Goal: Task Accomplishment & Management: Use online tool/utility

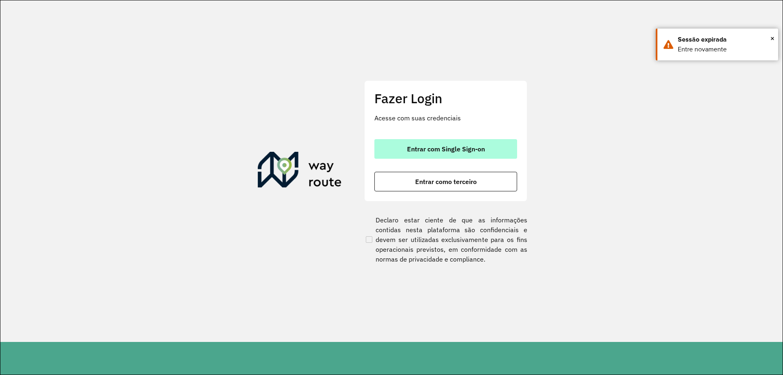
click at [453, 153] on button "Entrar com Single Sign-on" at bounding box center [445, 149] width 143 height 20
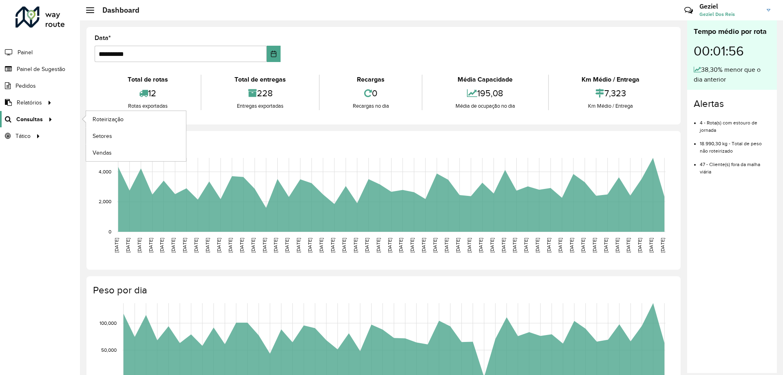
click at [43, 119] on div at bounding box center [49, 119] width 12 height 9
click at [105, 120] on span "Roteirização" at bounding box center [109, 119] width 33 height 9
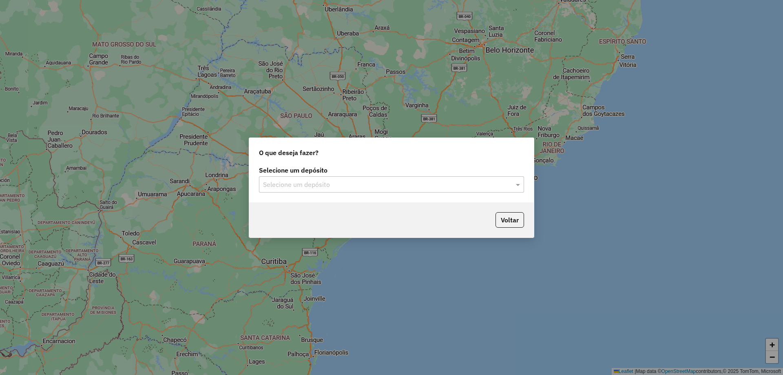
click at [349, 187] on input "text" at bounding box center [383, 185] width 241 height 10
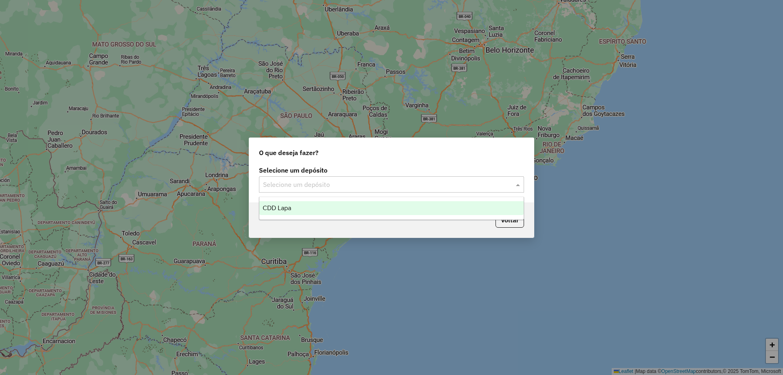
click at [278, 211] on div "CDD Lapa" at bounding box center [391, 208] width 264 height 14
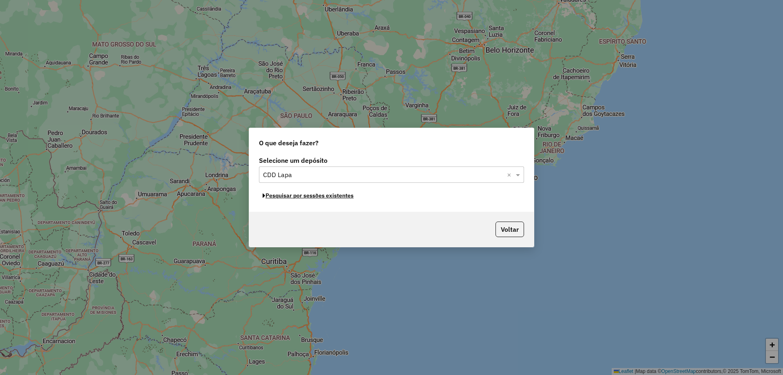
click at [325, 197] on button "Pesquisar por sessões existentes" at bounding box center [308, 195] width 98 height 13
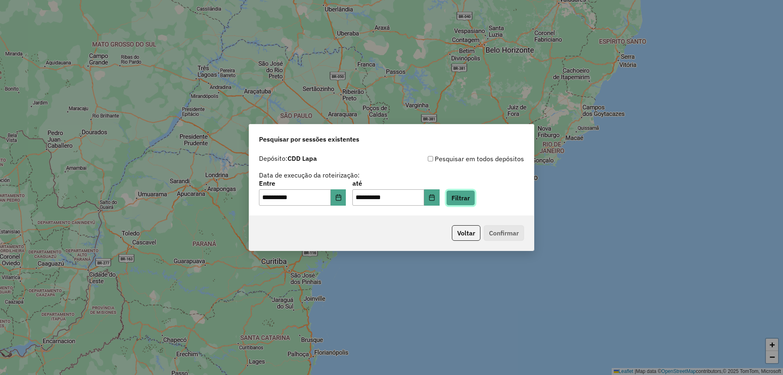
click at [461, 197] on button "Filtrar" at bounding box center [460, 197] width 29 height 15
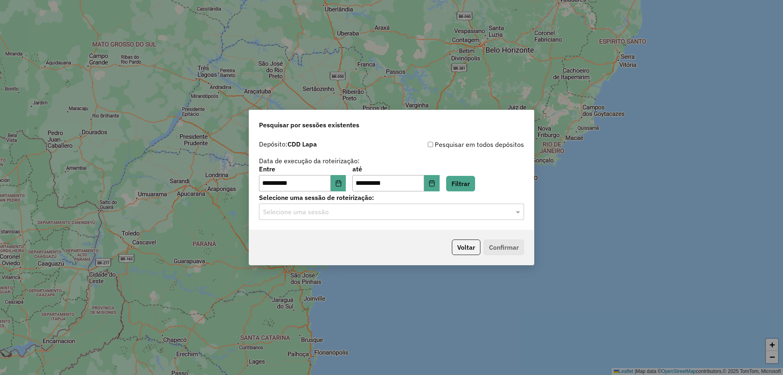
click at [413, 211] on input "text" at bounding box center [383, 212] width 241 height 10
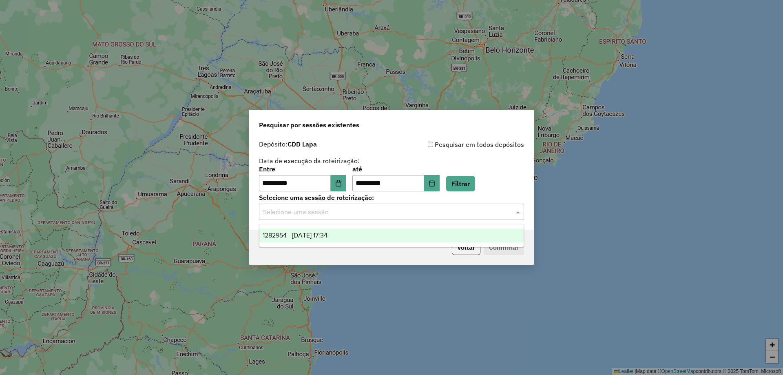
click at [304, 236] on span "1282954 - 26/09/2025 17:34" at bounding box center [295, 235] width 65 height 7
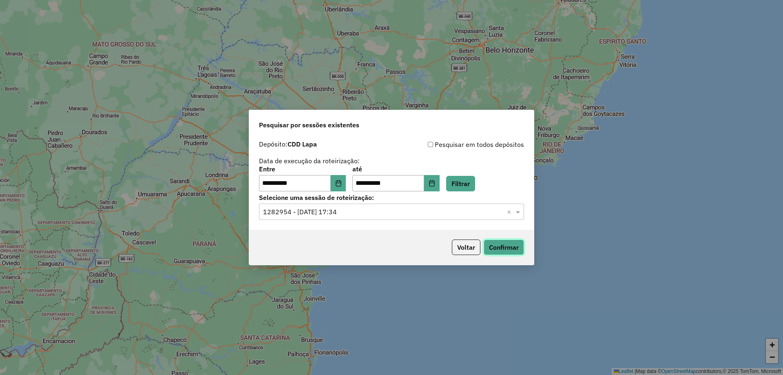
click at [510, 245] on button "Confirmar" at bounding box center [504, 246] width 40 height 15
click at [396, 212] on input "text" at bounding box center [383, 212] width 241 height 10
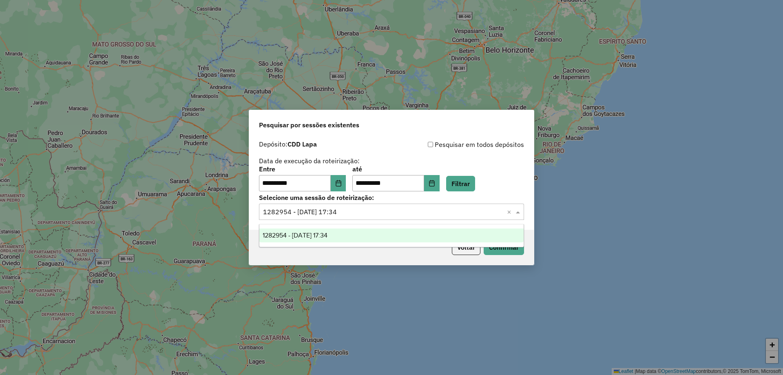
click at [351, 237] on div "1282954 - 26/09/2025 17:34" at bounding box center [391, 235] width 264 height 14
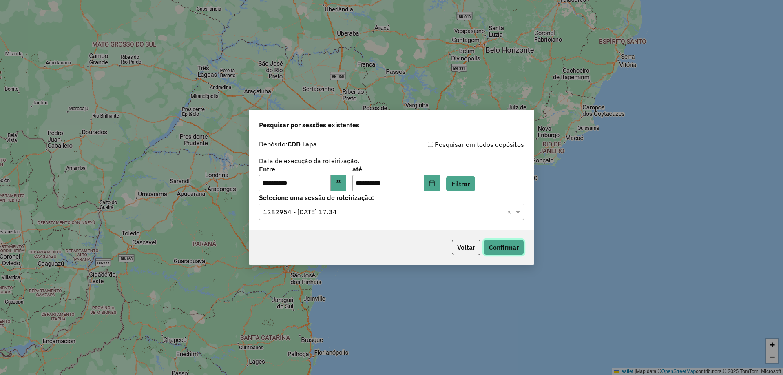
click at [507, 248] on button "Confirmar" at bounding box center [504, 246] width 40 height 15
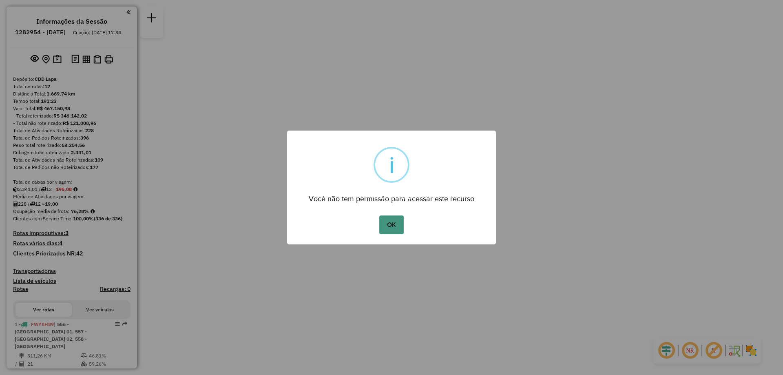
click at [393, 224] on button "OK" at bounding box center [391, 224] width 24 height 19
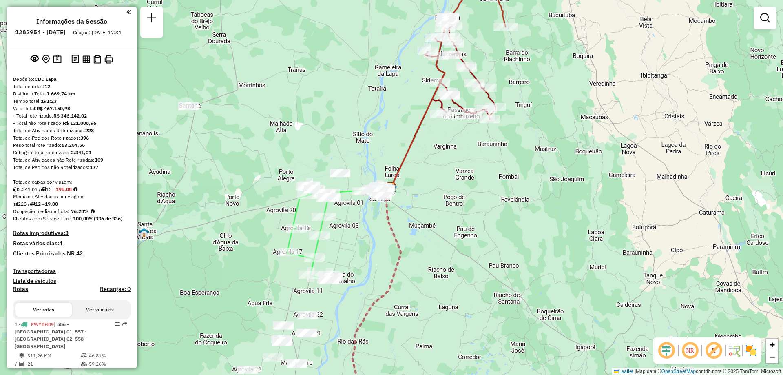
scroll to position [163, 0]
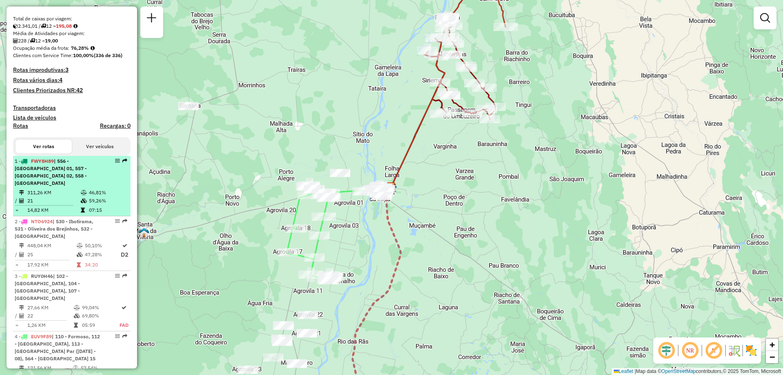
select select "**********"
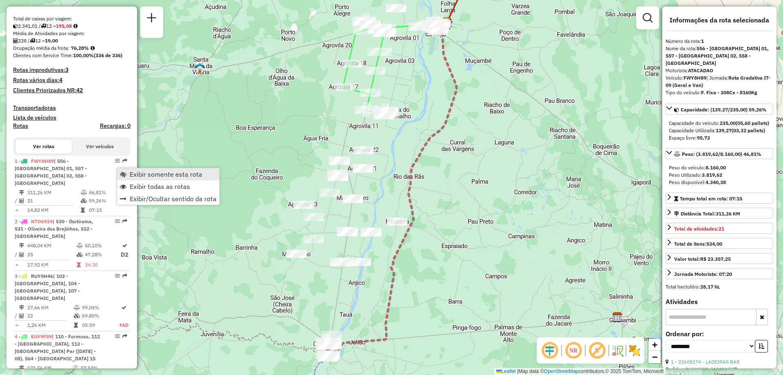
click at [133, 171] on span "Exibir somente esta rota" at bounding box center [166, 174] width 73 height 7
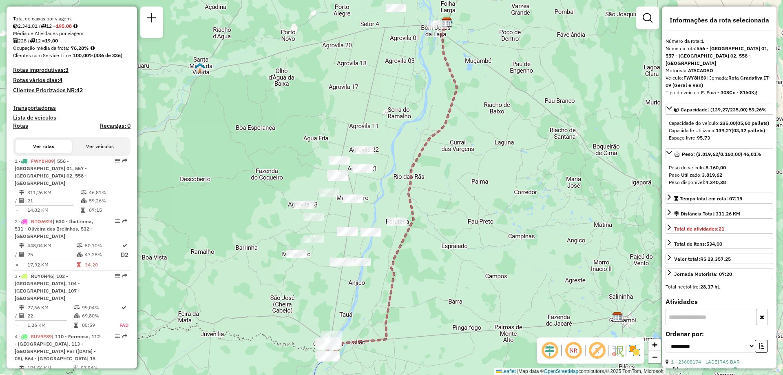
click at [572, 352] on em at bounding box center [573, 350] width 20 height 20
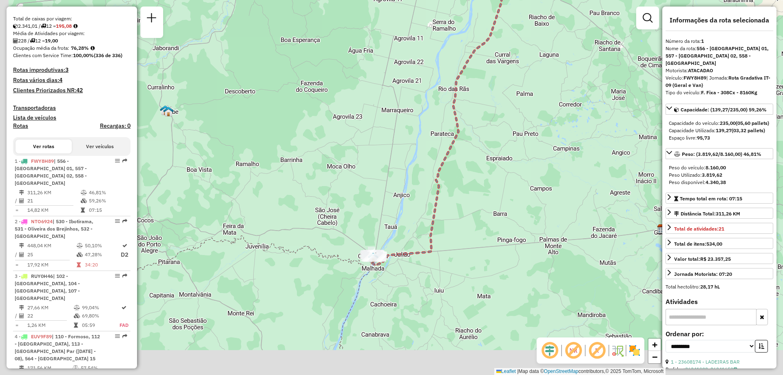
drag, startPoint x: 391, startPoint y: 343, endPoint x: 449, endPoint y: 243, distance: 115.9
click at [449, 243] on div "Janela de atendimento Grade de atendimento Capacidade Transportadoras Veículos …" at bounding box center [391, 187] width 783 height 375
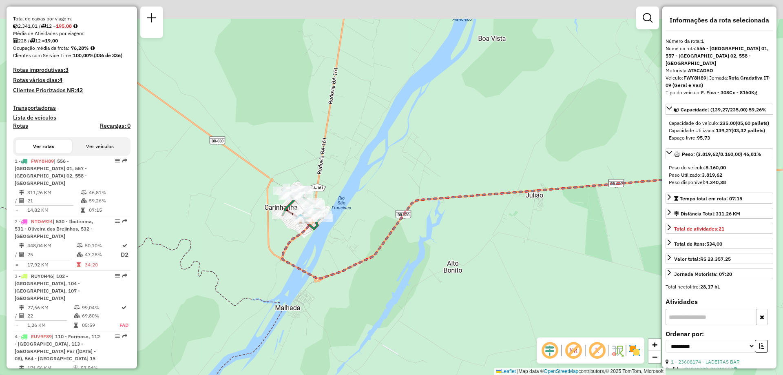
drag, startPoint x: 362, startPoint y: 252, endPoint x: 408, endPoint y: 269, distance: 49.5
click at [418, 286] on div "Janela de atendimento Grade de atendimento Capacidade Transportadoras Veículos …" at bounding box center [391, 187] width 783 height 375
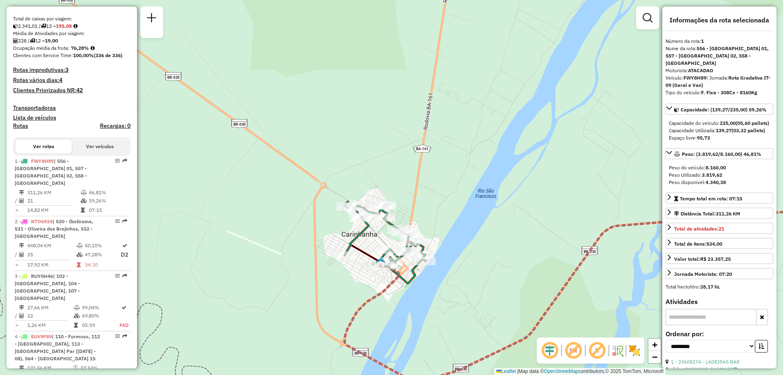
drag, startPoint x: 373, startPoint y: 249, endPoint x: 435, endPoint y: 277, distance: 67.7
click at [435, 277] on div "Janela de atendimento Grade de atendimento Capacidade Transportadoras Veículos …" at bounding box center [391, 187] width 783 height 375
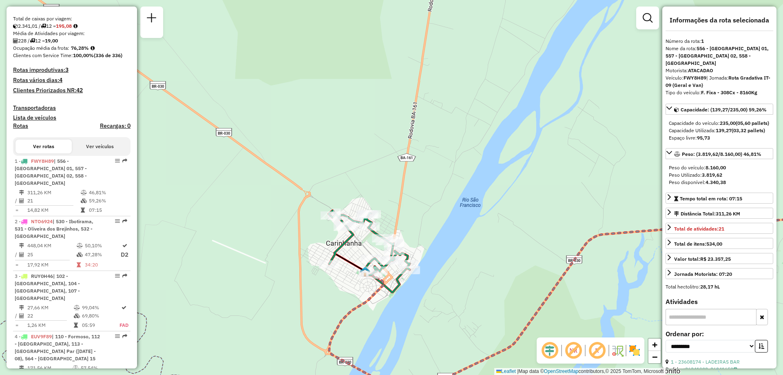
drag, startPoint x: 457, startPoint y: 284, endPoint x: 450, endPoint y: 293, distance: 11.6
click at [450, 293] on div "Janela de atendimento Grade de atendimento Capacidade Transportadoras Veículos …" at bounding box center [391, 187] width 783 height 375
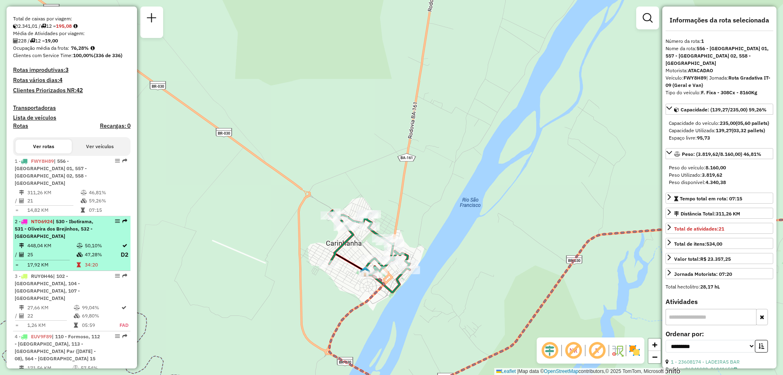
click at [51, 227] on span "| 530 - Ibotirama, 531 - Oliveira dos Brejinhos, 532 - Beira Rio" at bounding box center [54, 228] width 79 height 21
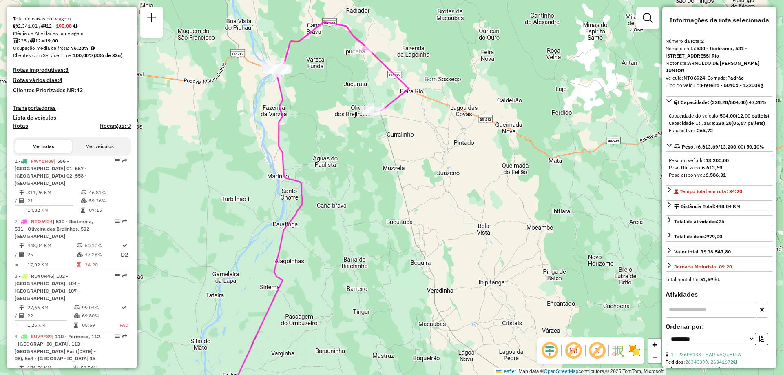
drag, startPoint x: 459, startPoint y: 308, endPoint x: 382, endPoint y: 340, distance: 83.0
click at [382, 340] on div "Janela de atendimento Grade de atendimento Capacidade Transportadoras Veículos …" at bounding box center [391, 187] width 783 height 375
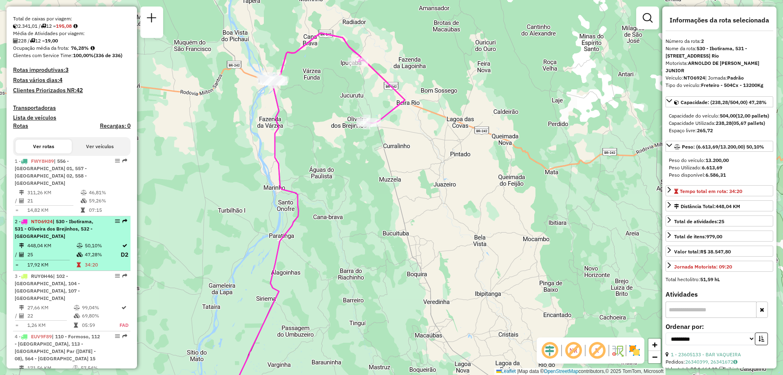
scroll to position [204, 0]
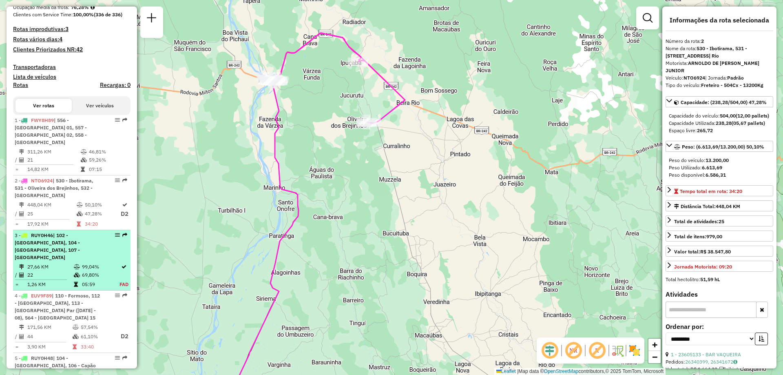
click at [57, 250] on div "3 - RUY0H46 | 102 - Amaralina, 104 - Brasilandia, 107 - Bom Jesus da Lapa" at bounding box center [58, 246] width 86 height 29
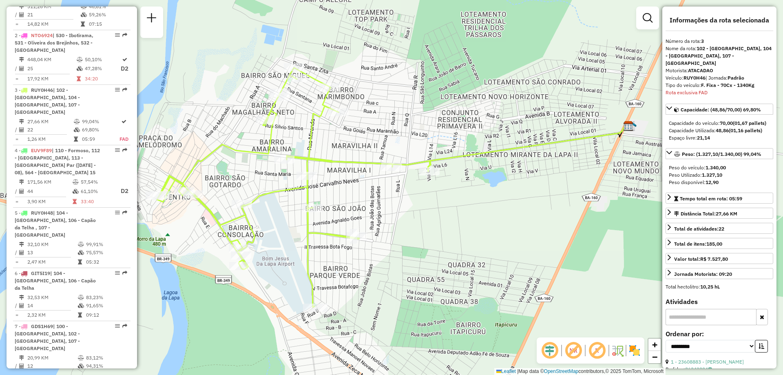
scroll to position [427, 0]
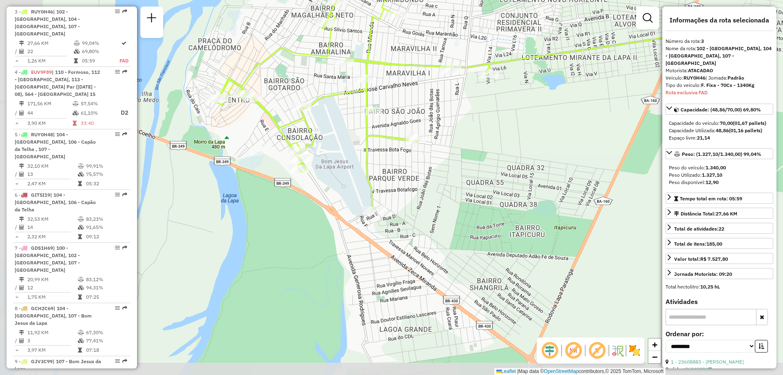
drag, startPoint x: 456, startPoint y: 269, endPoint x: 515, endPoint y: 172, distance: 113.6
click at [515, 172] on div "Janela de atendimento Grade de atendimento Capacidade Transportadoras Veículos …" at bounding box center [391, 187] width 783 height 375
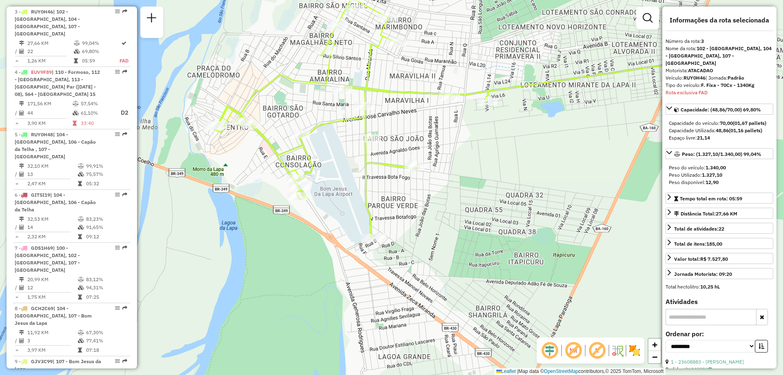
drag, startPoint x: 526, startPoint y: 199, endPoint x: 527, endPoint y: 232, distance: 32.2
click at [527, 232] on div "Janela de atendimento Grade de atendimento Capacidade Transportadoras Veículos …" at bounding box center [391, 187] width 783 height 375
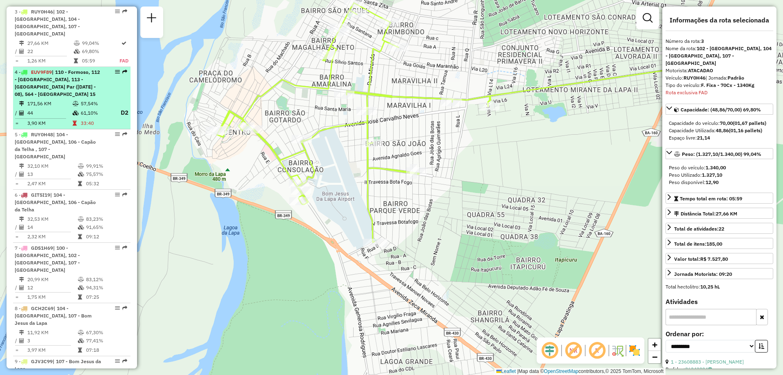
scroll to position [386, 0]
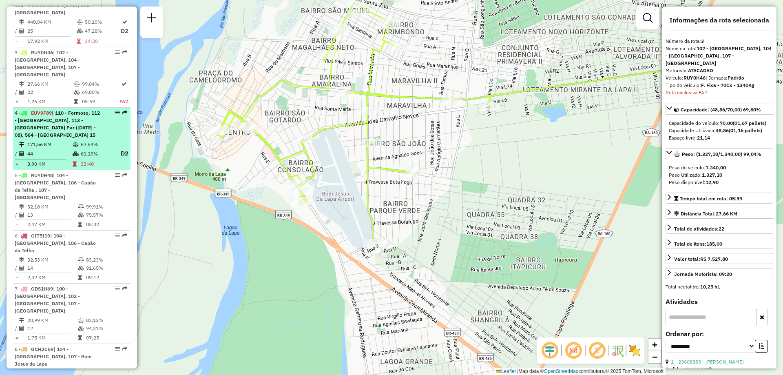
click at [44, 121] on span "| 110 - Formoso, 112 - Serra do Ramalho, 113 - Agrovilla Par (02 - 04 - 06 - 08…" at bounding box center [57, 124] width 85 height 28
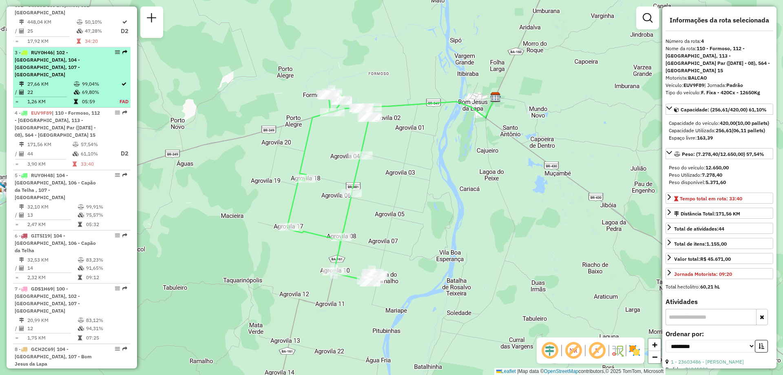
scroll to position [305, 0]
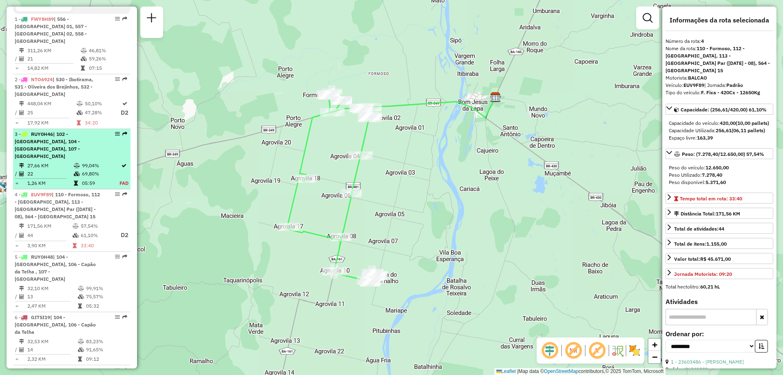
click at [62, 140] on span "| 102 - Amaralina, 104 - Brasilandia, 107 - Bom Jesus da Lapa" at bounding box center [47, 145] width 65 height 28
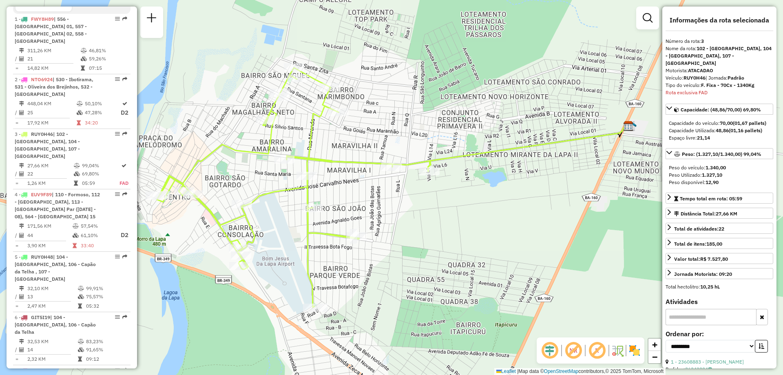
click at [422, 219] on div "Janela de atendimento Grade de atendimento Capacidade Transportadoras Veículos …" at bounding box center [391, 187] width 783 height 375
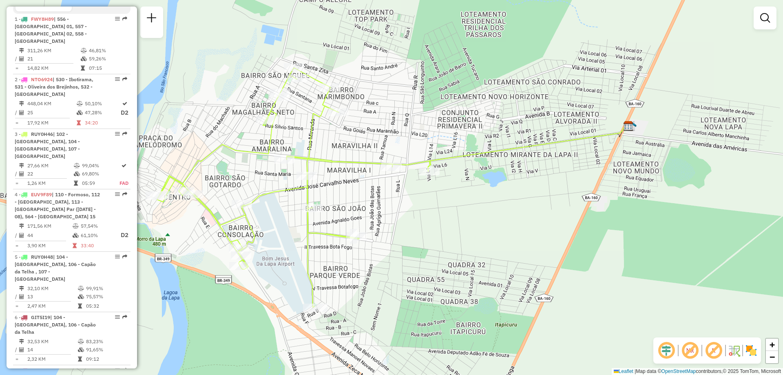
click at [44, 191] on span "| 110 - Formoso, 112 - Serra do Ramalho, 113 - Agrovilla Par (02 - 04 - 06 - 08…" at bounding box center [57, 205] width 85 height 28
click at [56, 191] on span "| 110 - Formoso, 112 - Serra do Ramalho, 113 - Agrovilla Par (02 - 04 - 06 - 08…" at bounding box center [57, 205] width 85 height 28
click at [48, 191] on span "| 110 - Formoso, 112 - Serra do Ramalho, 113 - Agrovilla Par (02 - 04 - 06 - 08…" at bounding box center [57, 205] width 85 height 28
select select "**********"
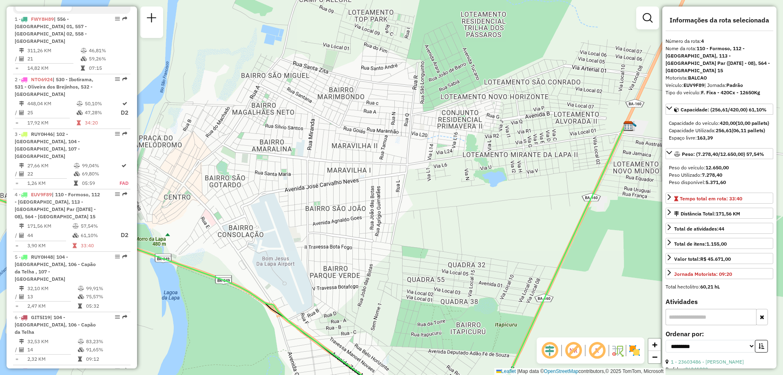
scroll to position [340, 0]
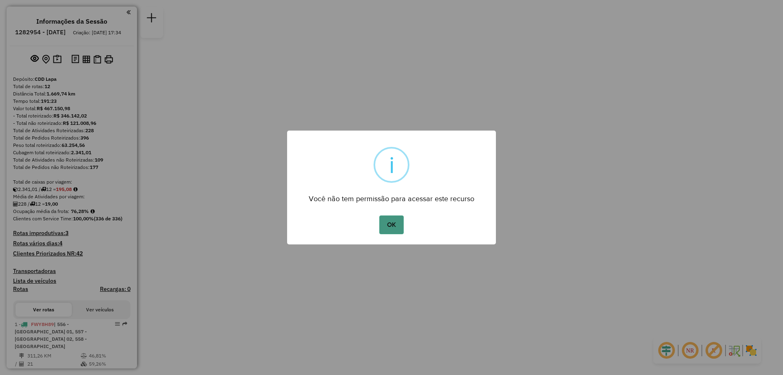
click at [395, 223] on button "OK" at bounding box center [391, 224] width 24 height 19
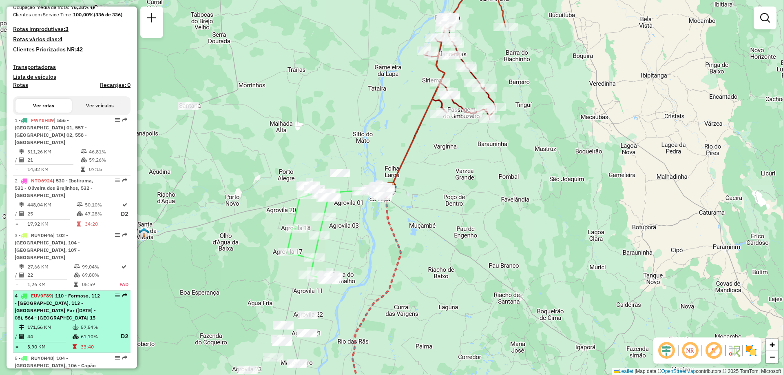
scroll to position [245, 0]
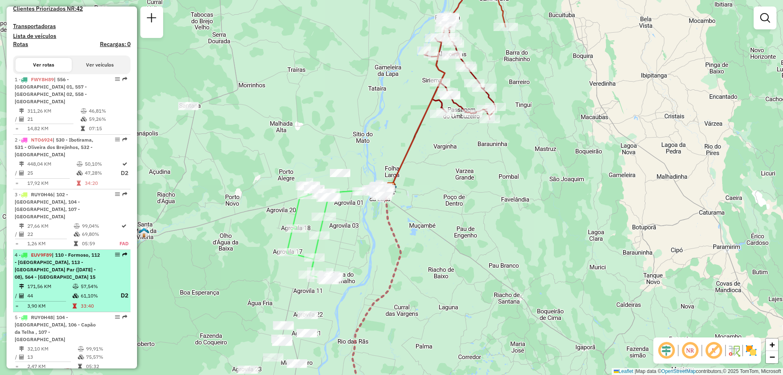
click at [57, 254] on span "| 110 - Formoso, 112 - Serra do Ramalho, 113 - Agrovilla Par (02 - 04 - 06 - 08…" at bounding box center [57, 266] width 85 height 28
select select "**********"
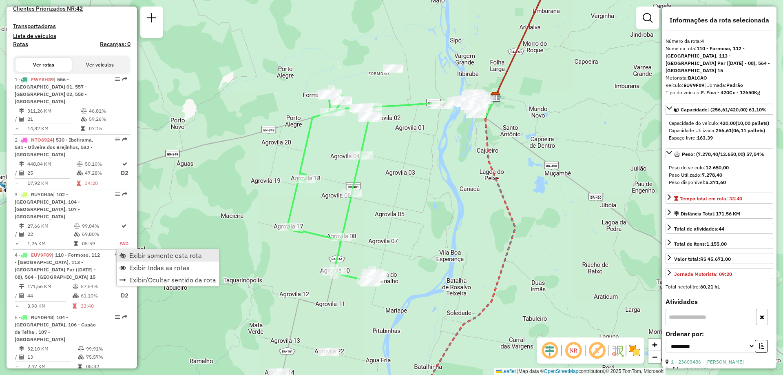
click at [154, 257] on span "Exibir somente esta rota" at bounding box center [165, 255] width 73 height 7
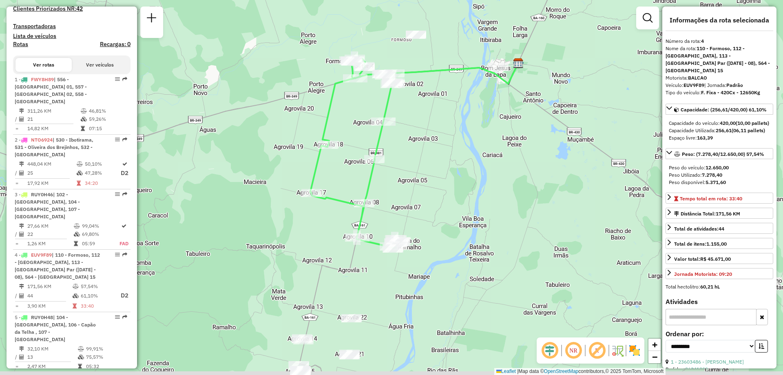
drag, startPoint x: 422, startPoint y: 282, endPoint x: 450, endPoint y: 239, distance: 51.2
click at [450, 239] on div "Janela de atendimento Grade de atendimento Capacidade Transportadoras Veículos …" at bounding box center [391, 187] width 783 height 375
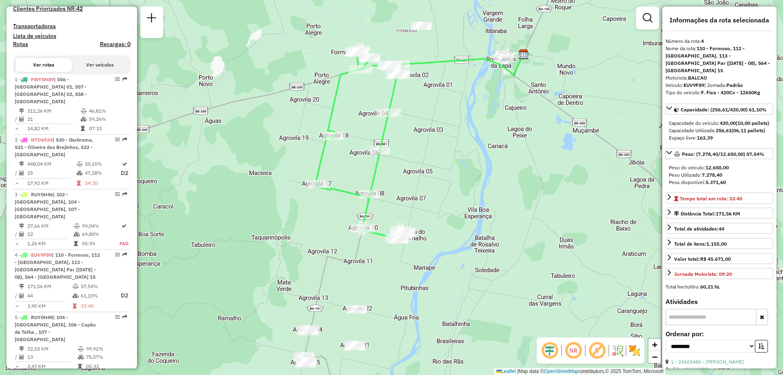
click at [572, 349] on em at bounding box center [573, 350] width 20 height 20
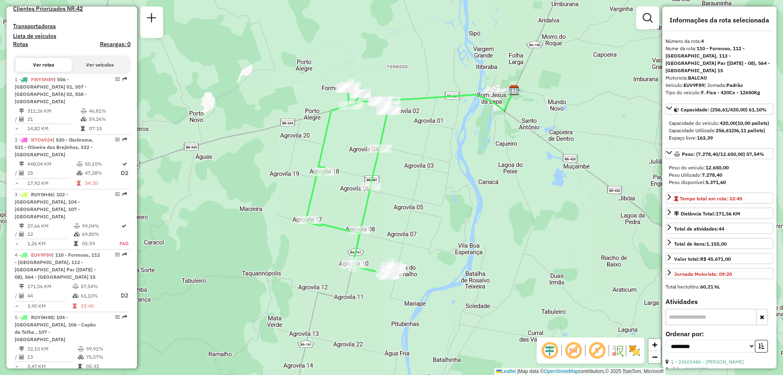
drag, startPoint x: 438, startPoint y: 294, endPoint x: 429, endPoint y: 329, distance: 37.1
click at [429, 329] on div "Janela de atendimento Grade de atendimento Capacidade Transportadoras Veículos …" at bounding box center [391, 187] width 783 height 375
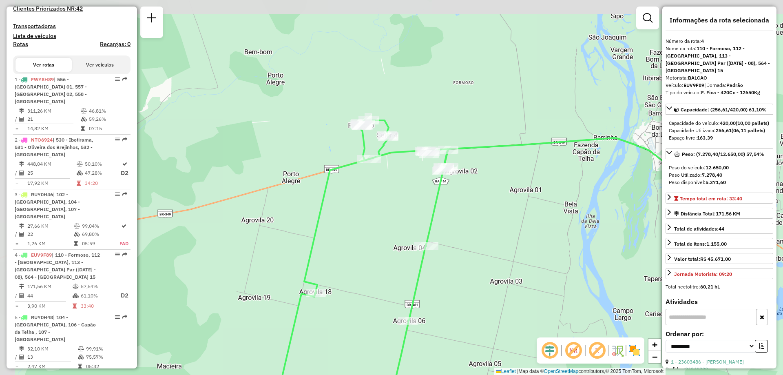
drag, startPoint x: 371, startPoint y: 137, endPoint x: 412, endPoint y: 192, distance: 68.7
click at [412, 192] on div "Janela de atendimento Grade de atendimento Capacidade Transportadoras Veículos …" at bounding box center [391, 187] width 783 height 375
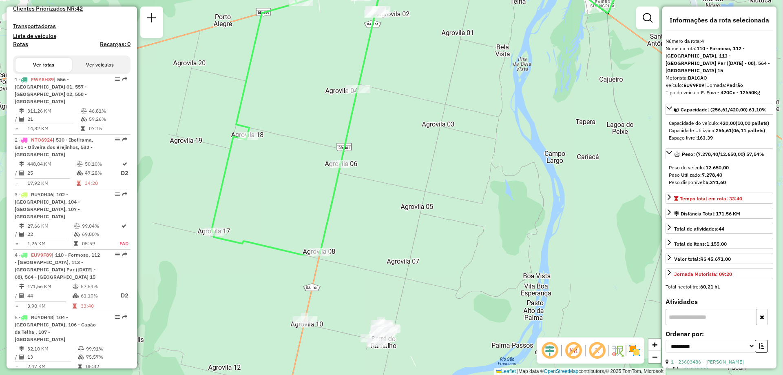
drag, startPoint x: 530, startPoint y: 283, endPoint x: 461, endPoint y: 115, distance: 182.1
click at [461, 115] on div "Janela de atendimento Grade de atendimento Capacidade Transportadoras Veículos …" at bounding box center [391, 187] width 783 height 375
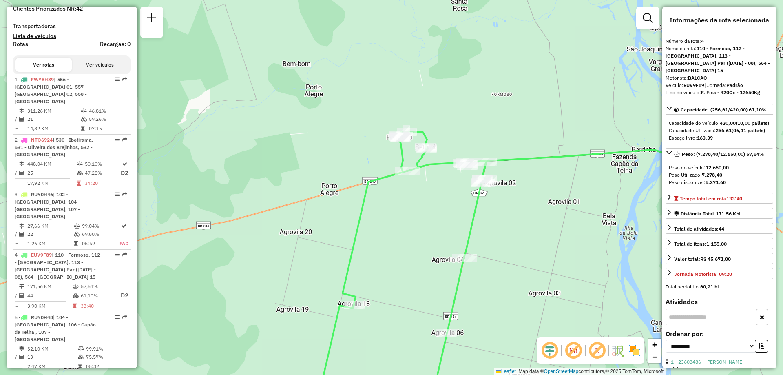
drag, startPoint x: 348, startPoint y: 237, endPoint x: 414, endPoint y: 229, distance: 66.1
click at [414, 229] on div "Janela de atendimento Grade de atendimento Capacidade Transportadoras Veículos …" at bounding box center [391, 187] width 783 height 375
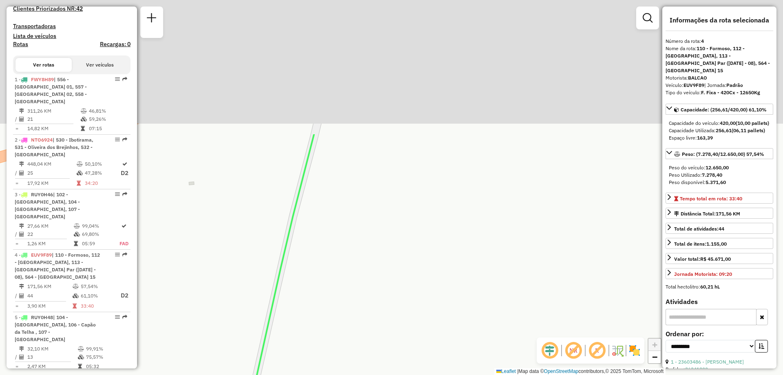
drag, startPoint x: 389, startPoint y: 198, endPoint x: 459, endPoint y: 391, distance: 204.7
click at [459, 374] on html "Aguarde... Pop-up bloqueado! Seu navegador bloqueou automáticamente a abertura …" at bounding box center [391, 187] width 783 height 375
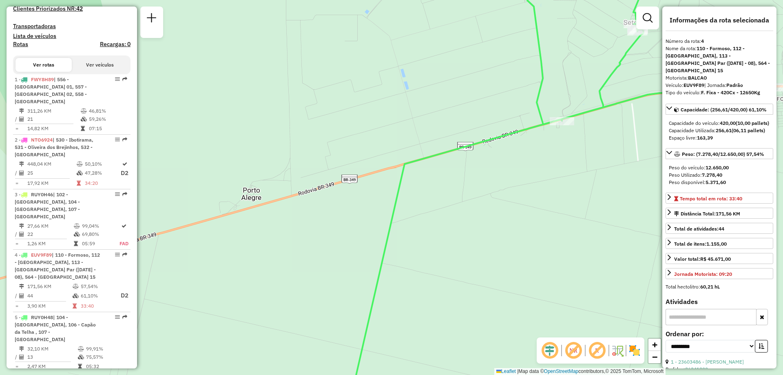
drag, startPoint x: 400, startPoint y: 263, endPoint x: 266, endPoint y: 268, distance: 133.8
click at [270, 267] on div "Janela de atendimento Grade de atendimento Capacidade Transportadoras Veículos …" at bounding box center [391, 187] width 783 height 375
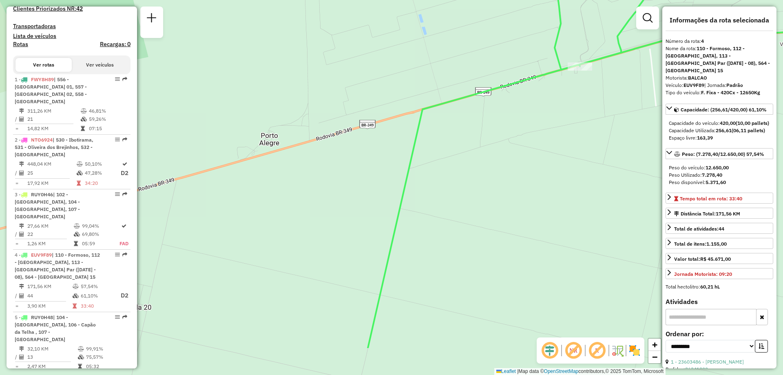
drag, startPoint x: 540, startPoint y: 198, endPoint x: 581, endPoint y: 133, distance: 76.4
click at [581, 133] on div "Janela de atendimento Grade de atendimento Capacidade Transportadoras Veículos …" at bounding box center [391, 187] width 783 height 375
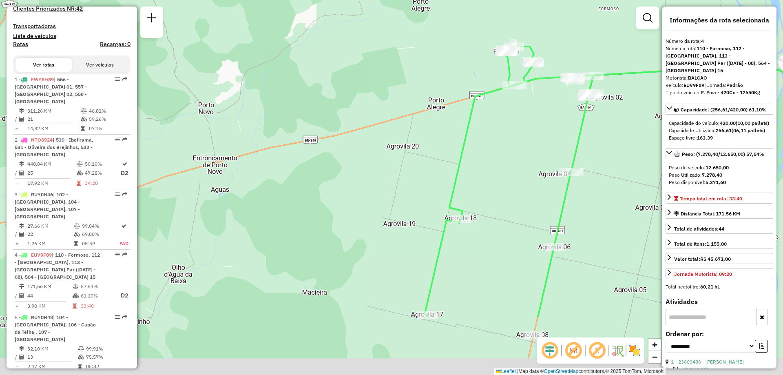
drag, startPoint x: 538, startPoint y: 262, endPoint x: 492, endPoint y: 163, distance: 108.9
click at [492, 163] on div "Janela de atendimento Grade de atendimento Capacidade Transportadoras Veículos …" at bounding box center [391, 187] width 783 height 375
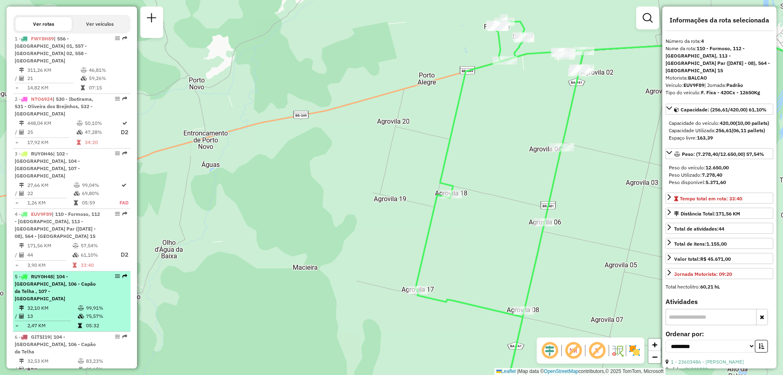
scroll to position [326, 0]
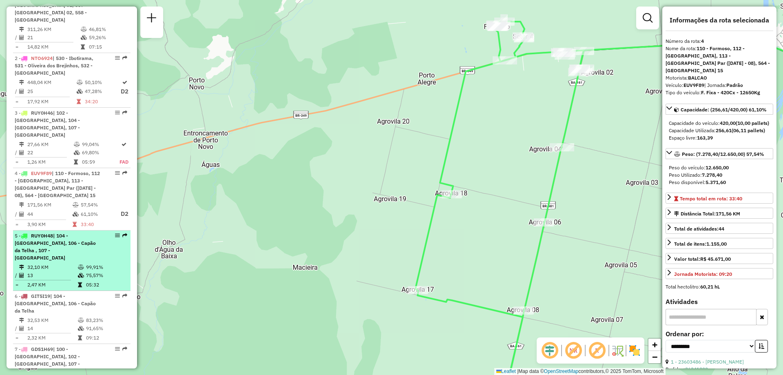
click at [52, 242] on div "5 - RUY0H48 | 104 - Brasilandia, 106 - Capão da Telha , 107 - Bom Jesus da Lapa" at bounding box center [58, 246] width 86 height 29
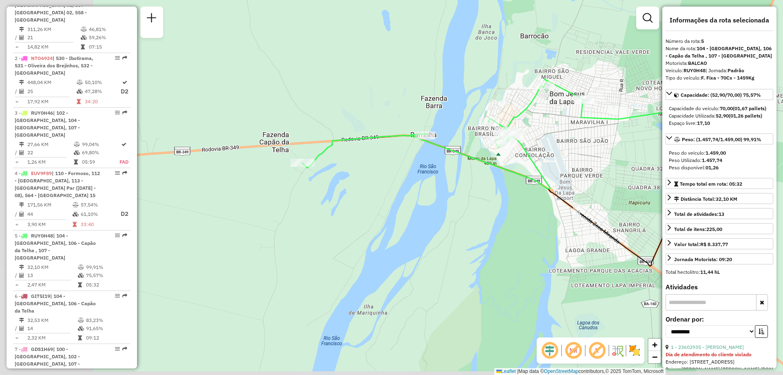
drag, startPoint x: 315, startPoint y: 223, endPoint x: 439, endPoint y: 209, distance: 124.4
click at [439, 209] on div "Janela de atendimento Grade de atendimento Capacidade Transportadoras Veículos …" at bounding box center [391, 187] width 783 height 375
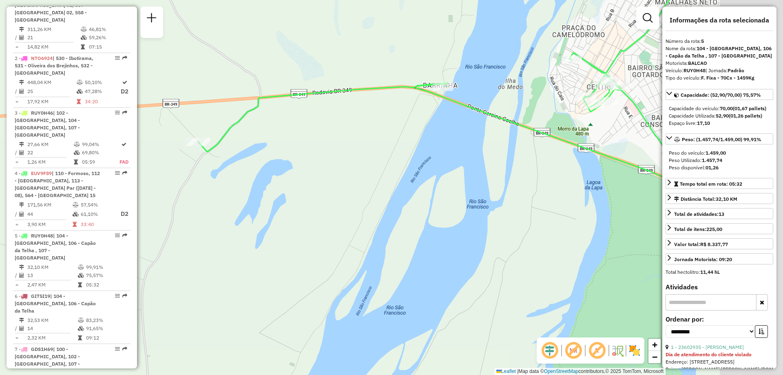
drag, startPoint x: 495, startPoint y: 141, endPoint x: 382, endPoint y: 150, distance: 113.7
click at [382, 150] on div "Janela de atendimento Grade de atendimento Capacidade Transportadoras Veículos …" at bounding box center [391, 187] width 783 height 375
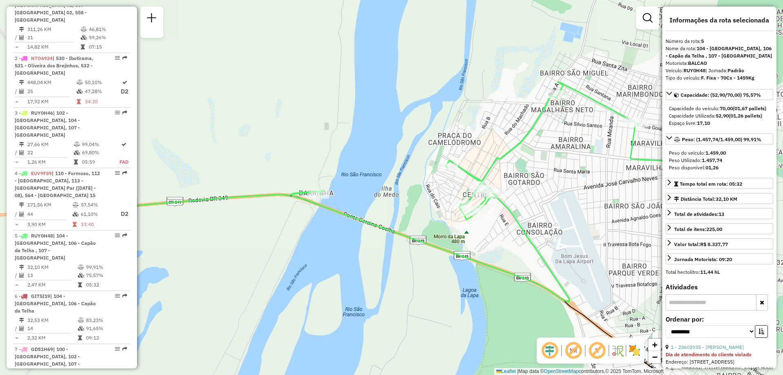
drag, startPoint x: 558, startPoint y: 181, endPoint x: 465, endPoint y: 286, distance: 140.1
click at [446, 289] on div "Janela de atendimento Grade de atendimento Capacidade Transportadoras Veículos …" at bounding box center [391, 187] width 783 height 375
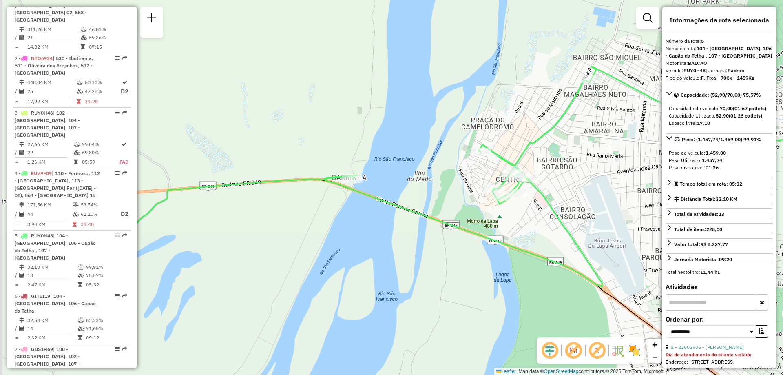
drag, startPoint x: 504, startPoint y: 200, endPoint x: 694, endPoint y: 177, distance: 191.3
click at [700, 177] on hb-router-mapa "Informações da Sessão 1282954 - 26/09/2025 Criação: 25/09/2025 17:34 Depósito: …" at bounding box center [391, 187] width 783 height 375
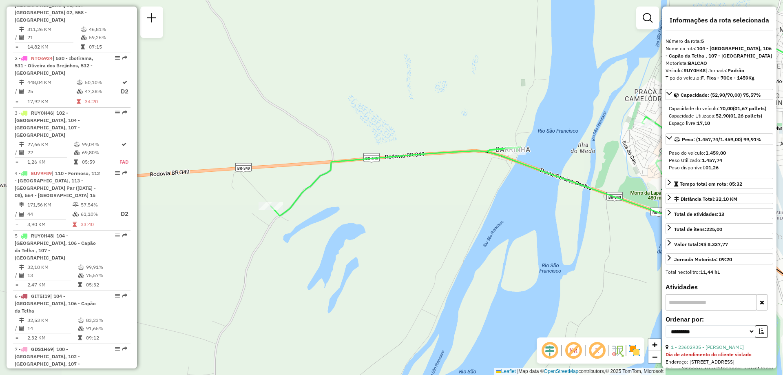
drag, startPoint x: 458, startPoint y: 219, endPoint x: 541, endPoint y: 194, distance: 86.9
click at [541, 194] on div "Janela de atendimento Grade de atendimento Capacidade Transportadoras Veículos …" at bounding box center [391, 187] width 783 height 375
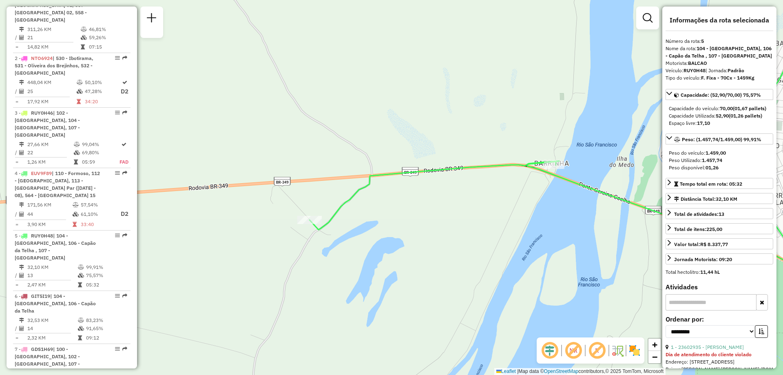
drag, startPoint x: 409, startPoint y: 214, endPoint x: 448, endPoint y: 228, distance: 41.3
click at [448, 228] on div "Janela de atendimento Grade de atendimento Capacidade Transportadoras Veículos …" at bounding box center [391, 187] width 783 height 375
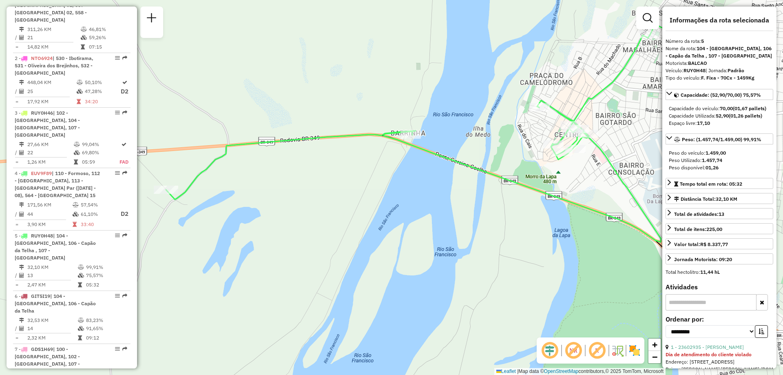
drag, startPoint x: 591, startPoint y: 285, endPoint x: 465, endPoint y: 259, distance: 128.6
click at [465, 259] on div "Janela de atendimento Grade de atendimento Capacidade Transportadoras Veículos …" at bounding box center [391, 187] width 783 height 375
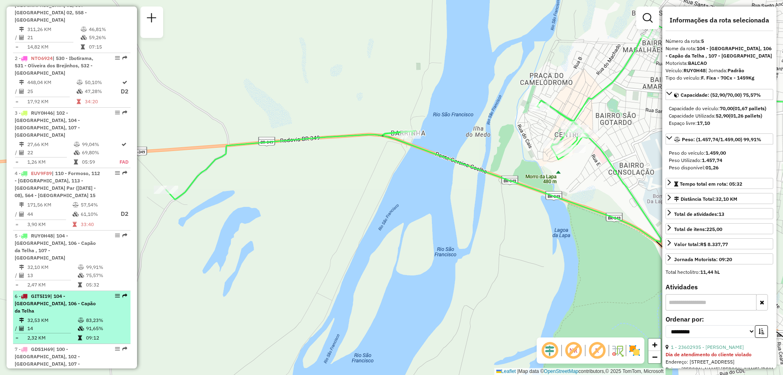
scroll to position [367, 0]
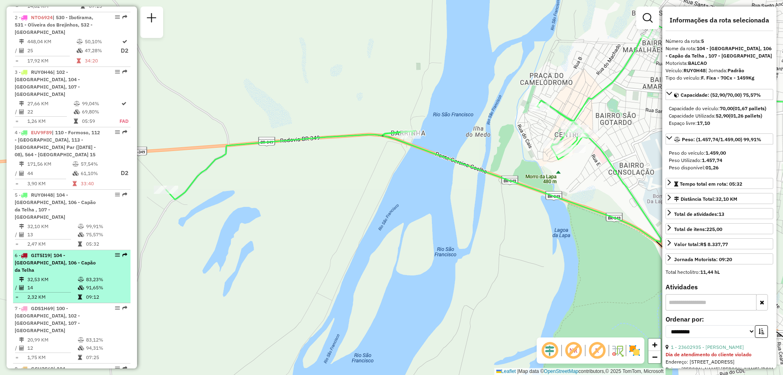
click at [56, 252] on span "| 104 - Brasilandia, 106 - Capão da Telha" at bounding box center [55, 262] width 81 height 21
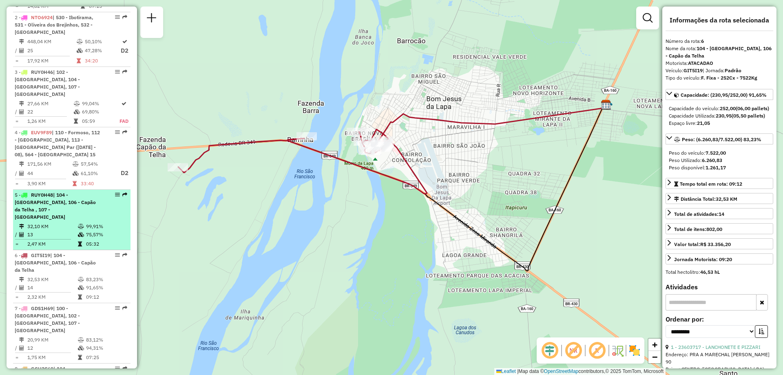
click at [51, 206] on li "5 - RUY0H48 | 104 - Brasilandia, 106 - Capão da Telha , 107 - Bom Jesus da Lapa…" at bounding box center [71, 220] width 117 height 60
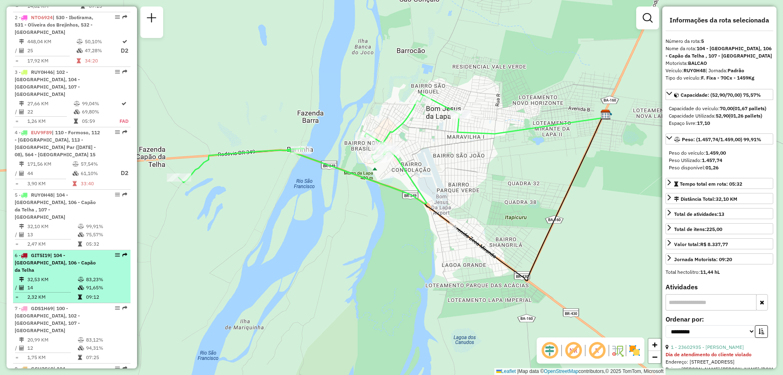
click at [62, 252] on div "6 - GIT5I19 | 104 - Brasilandia, 106 - Capão da Telha" at bounding box center [58, 263] width 86 height 22
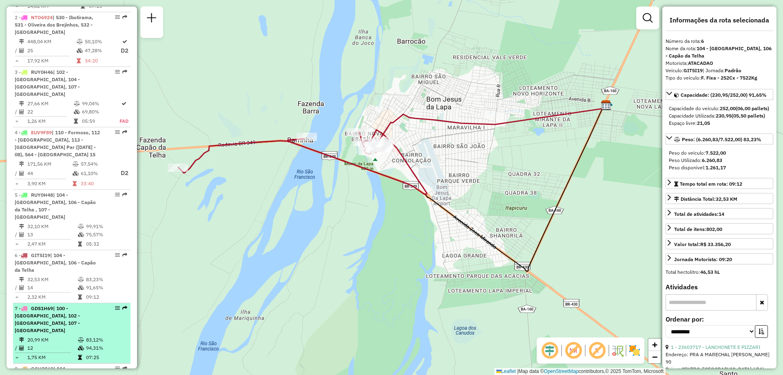
click at [92, 305] on div "7 - GDS1H69 | 100 - Lagoa Grande, 102 - Amaralina, 107 - Bom Jesus da Lapa" at bounding box center [58, 319] width 86 height 29
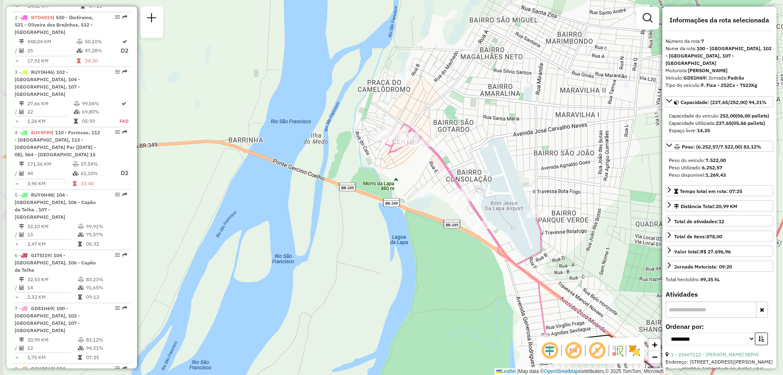
drag, startPoint x: 267, startPoint y: 295, endPoint x: 482, endPoint y: 362, distance: 225.5
click at [484, 362] on div "Janela de atendimento Grade de atendimento Capacidade Transportadoras Veículos …" at bounding box center [391, 187] width 783 height 375
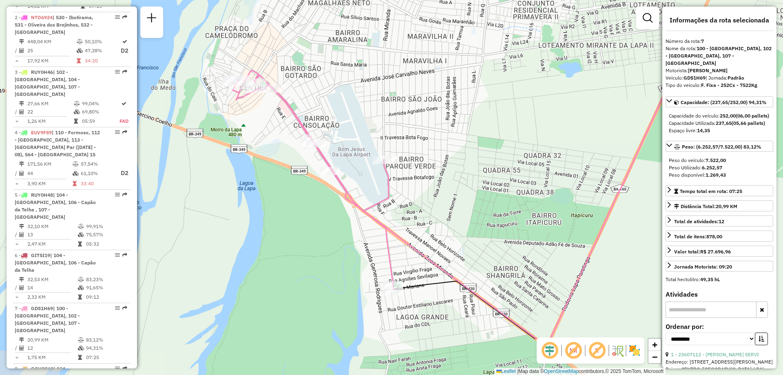
drag, startPoint x: 428, startPoint y: 333, endPoint x: 336, endPoint y: 257, distance: 118.4
click at [291, 262] on div "Janela de atendimento Grade de atendimento Capacidade Transportadoras Veículos …" at bounding box center [391, 187] width 783 height 375
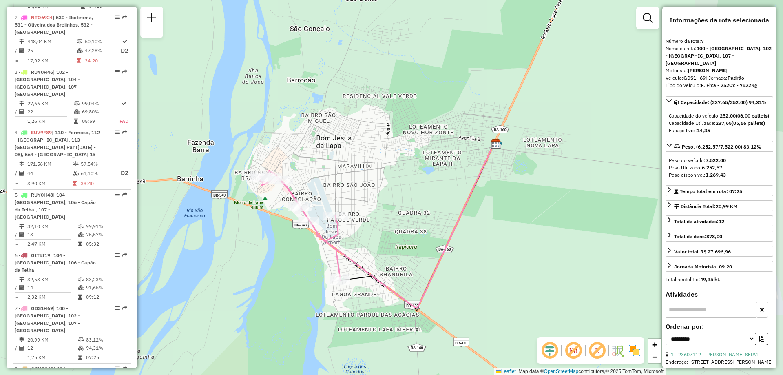
drag, startPoint x: 433, startPoint y: 288, endPoint x: 344, endPoint y: 303, distance: 90.9
click at [344, 303] on div "Janela de atendimento Grade de atendimento Capacidade Transportadoras Veículos …" at bounding box center [391, 187] width 783 height 375
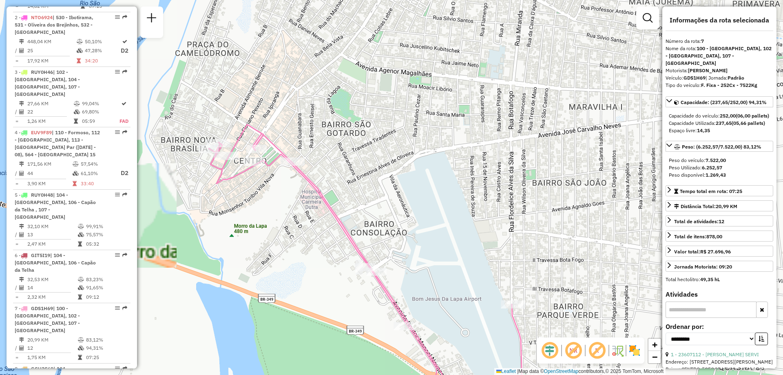
drag, startPoint x: 274, startPoint y: 141, endPoint x: 265, endPoint y: 179, distance: 39.4
click at [265, 179] on div "Janela de atendimento Grade de atendimento Capacidade Transportadoras Veículos …" at bounding box center [391, 187] width 783 height 375
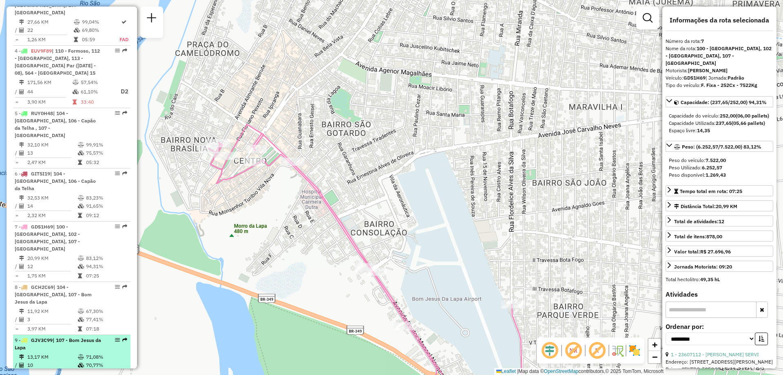
scroll to position [489, 0]
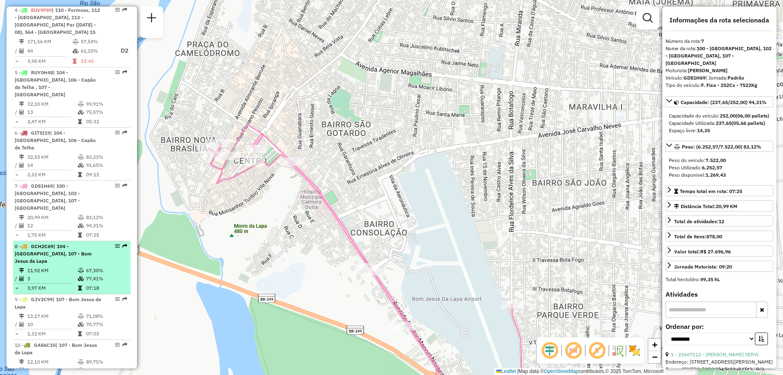
click at [31, 243] on span "| 104 - Brasilandia, 107 - Bom Jesus da Lapa" at bounding box center [53, 253] width 77 height 21
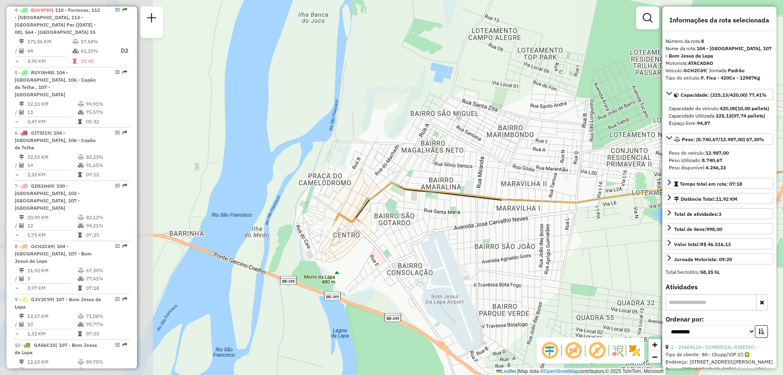
drag, startPoint x: 283, startPoint y: 259, endPoint x: 353, endPoint y: 257, distance: 70.6
click at [452, 266] on div "Janela de atendimento Grade de atendimento Capacidade Transportadoras Veículos …" at bounding box center [391, 187] width 783 height 375
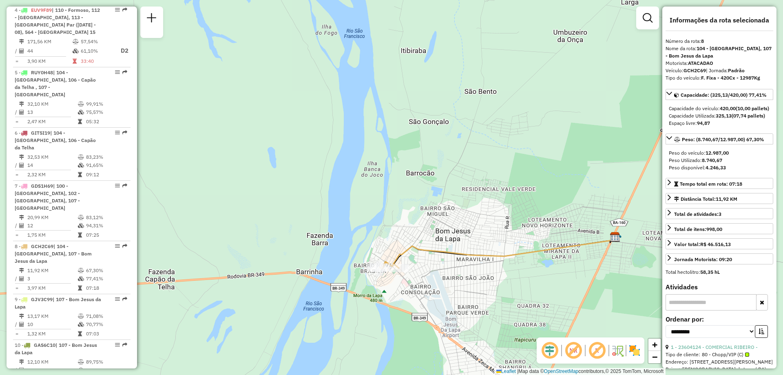
drag, startPoint x: 560, startPoint y: 289, endPoint x: 499, endPoint y: 291, distance: 61.2
click at [499, 291] on div "Janela de atendimento Grade de atendimento Capacidade Transportadoras Veículos …" at bounding box center [391, 187] width 783 height 375
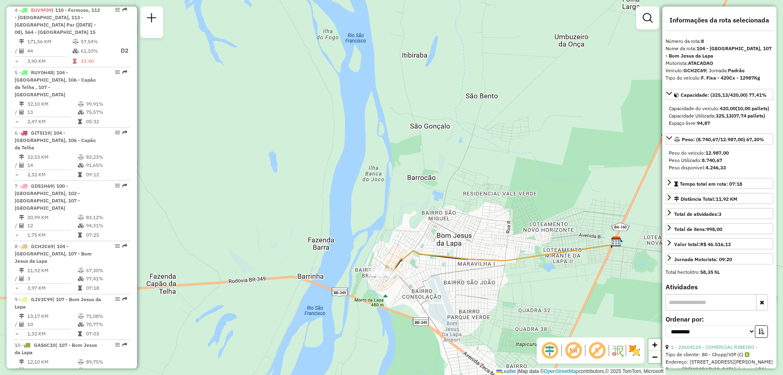
drag, startPoint x: 434, startPoint y: 281, endPoint x: 452, endPoint y: 284, distance: 18.6
click at [452, 284] on div "Janela de atendimento Grade de atendimento Capacidade Transportadoras Veículos …" at bounding box center [391, 187] width 783 height 375
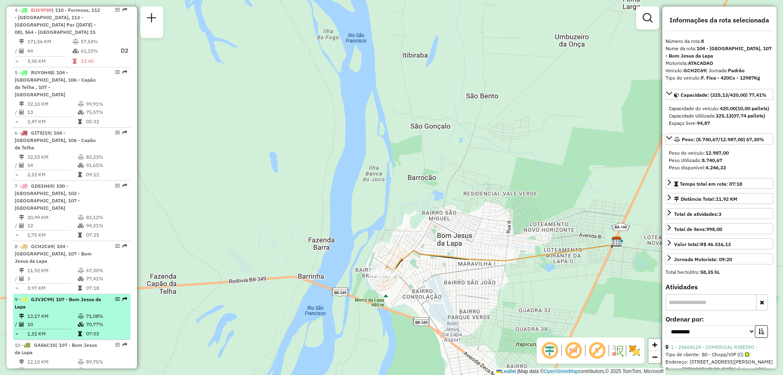
click at [52, 296] on div "9 - GJV3C99 | 107 - Bom Jesus da Lapa" at bounding box center [58, 303] width 86 height 15
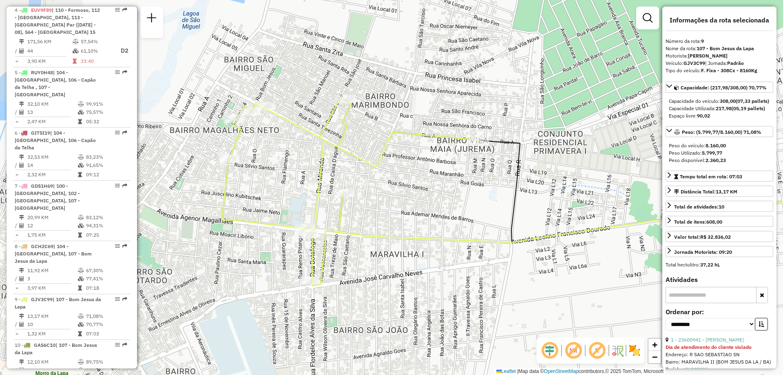
drag, startPoint x: 287, startPoint y: 274, endPoint x: 481, endPoint y: 278, distance: 194.1
click at [481, 278] on div "Janela de atendimento Grade de atendimento Capacidade Transportadoras Veículos …" at bounding box center [391, 187] width 783 height 375
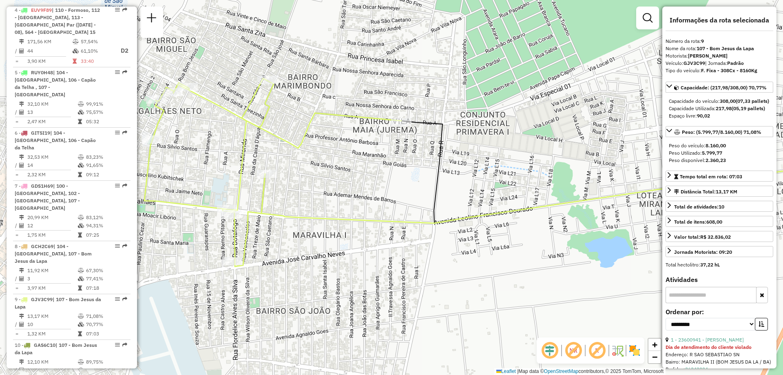
drag, startPoint x: 420, startPoint y: 297, endPoint x: 373, endPoint y: 268, distance: 55.3
click at [373, 268] on div "Janela de atendimento Grade de atendimento Capacidade Transportadoras Veículos …" at bounding box center [391, 187] width 783 height 375
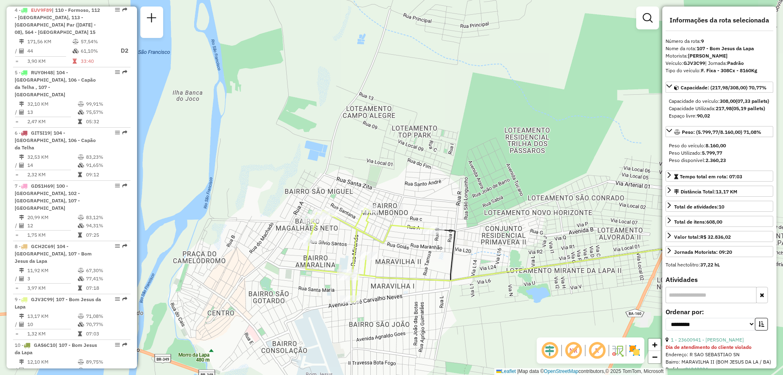
drag, startPoint x: 497, startPoint y: 293, endPoint x: 472, endPoint y: 301, distance: 26.6
click at [472, 301] on div "Janela de atendimento Grade de atendimento Capacidade Transportadoras Veículos …" at bounding box center [391, 187] width 783 height 375
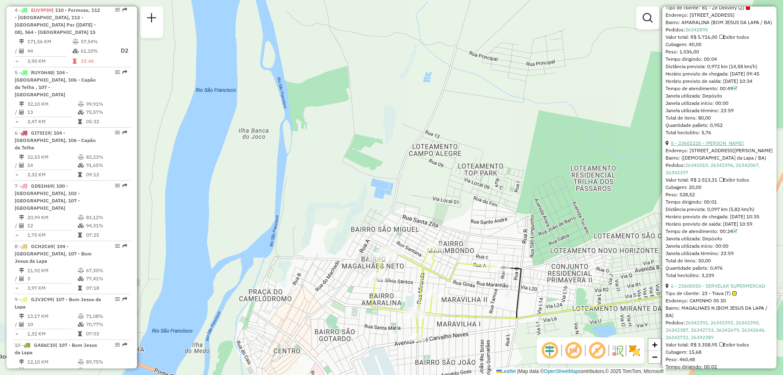
scroll to position [856, 0]
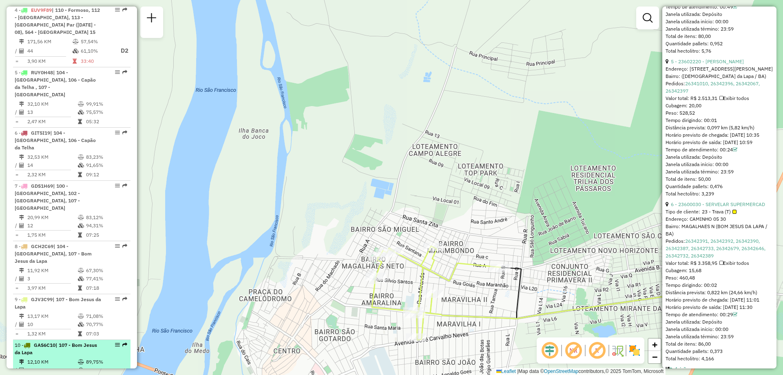
click at [58, 341] on div "10 - GAS6C10 | 107 - Bom Jesus da Lapa" at bounding box center [58, 348] width 86 height 15
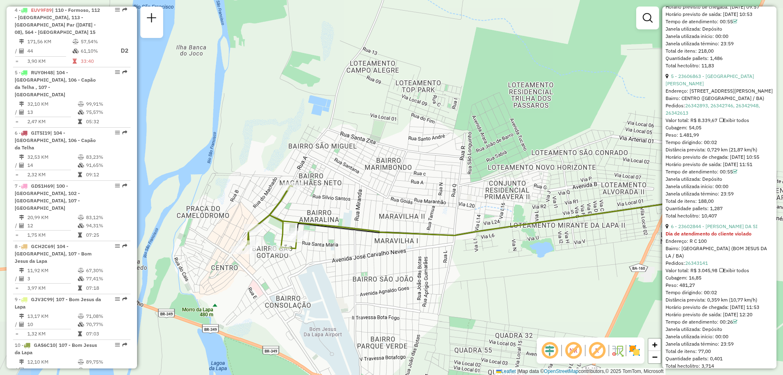
drag, startPoint x: 302, startPoint y: 256, endPoint x: 369, endPoint y: 286, distance: 73.4
click at [369, 286] on div "Janela de atendimento Grade de atendimento Capacidade Transportadoras Veículos …" at bounding box center [391, 187] width 783 height 375
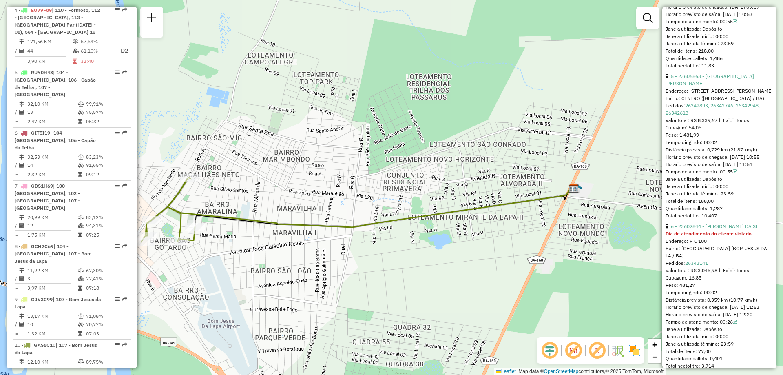
drag, startPoint x: 658, startPoint y: 288, endPoint x: 556, endPoint y: 280, distance: 102.2
click at [556, 280] on div "Janela de atendimento Grade de atendimento Capacidade Transportadoras Veículos …" at bounding box center [391, 187] width 783 height 375
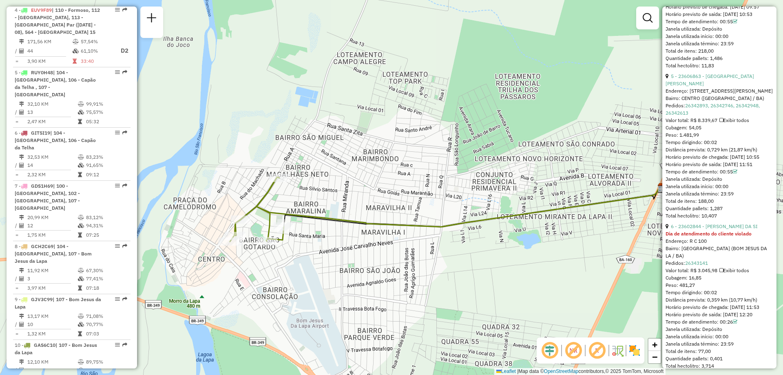
drag, startPoint x: 224, startPoint y: 275, endPoint x: 314, endPoint y: 274, distance: 90.5
click at [314, 274] on div "Janela de atendimento Grade de atendimento Capacidade Transportadoras Veículos …" at bounding box center [391, 187] width 783 height 375
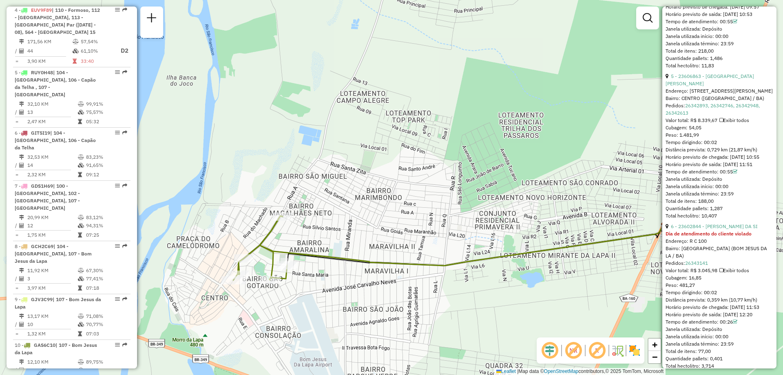
drag, startPoint x: 492, startPoint y: 263, endPoint x: 493, endPoint y: 301, distance: 38.8
click at [493, 301] on div "Janela de atendimento Grade de atendimento Capacidade Transportadoras Veículos …" at bounding box center [391, 187] width 783 height 375
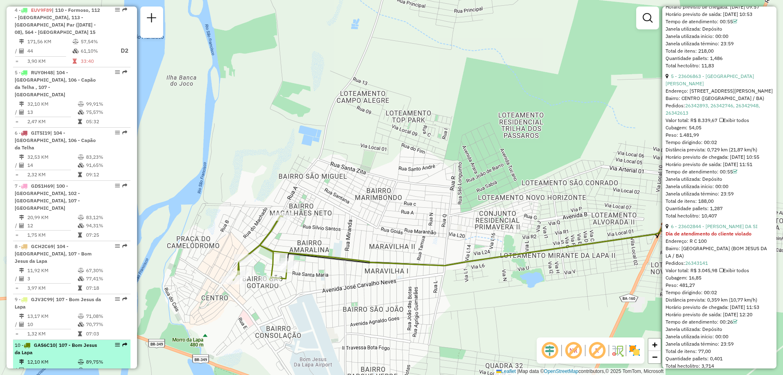
scroll to position [530, 0]
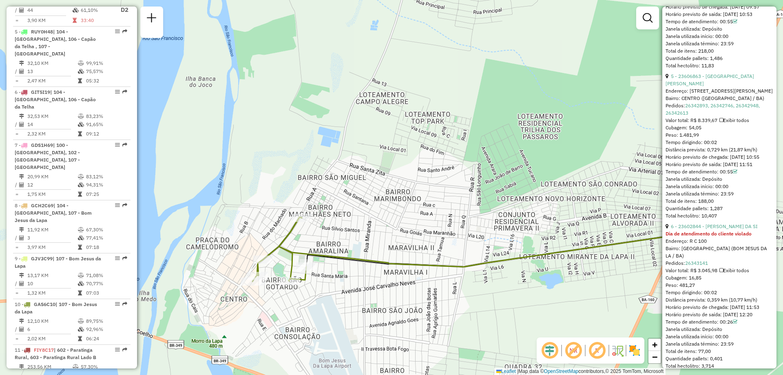
drag, startPoint x: 313, startPoint y: 296, endPoint x: 332, endPoint y: 298, distance: 19.2
click at [332, 298] on div "Janela de atendimento Grade de atendimento Capacidade Transportadoras Veículos …" at bounding box center [391, 187] width 783 height 375
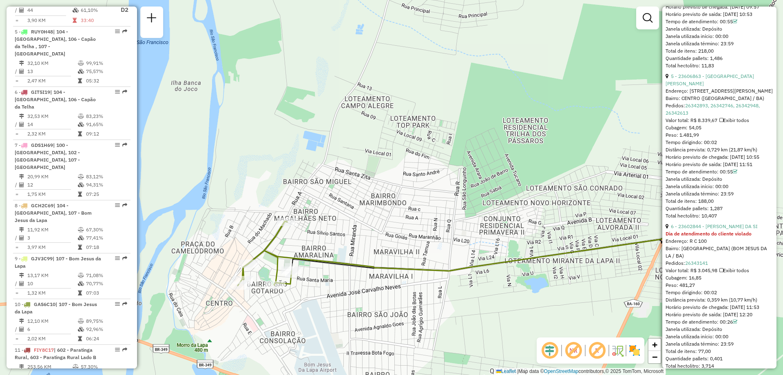
drag, startPoint x: 377, startPoint y: 295, endPoint x: 352, endPoint y: 299, distance: 25.7
click at [352, 299] on div "Janela de atendimento Grade de atendimento Capacidade Transportadoras Veículos …" at bounding box center [391, 187] width 783 height 375
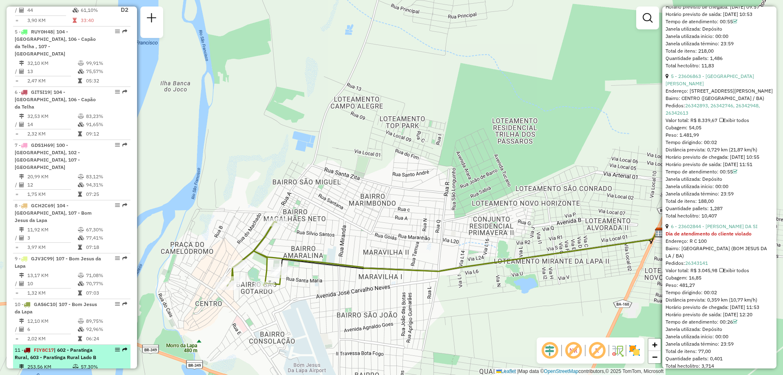
click at [55, 362] on td "253,56 KM" at bounding box center [49, 366] width 45 height 8
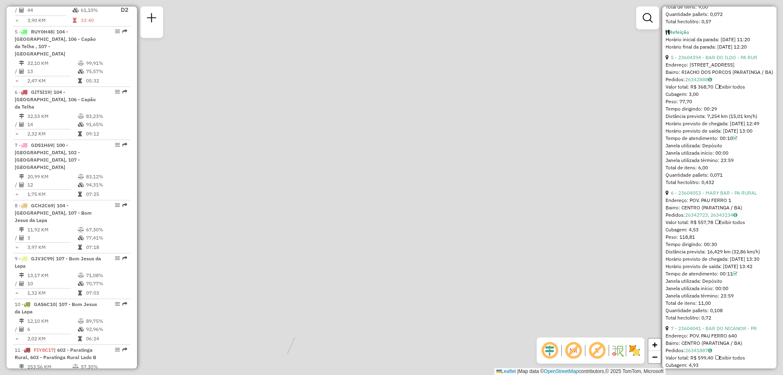
scroll to position [863, 0]
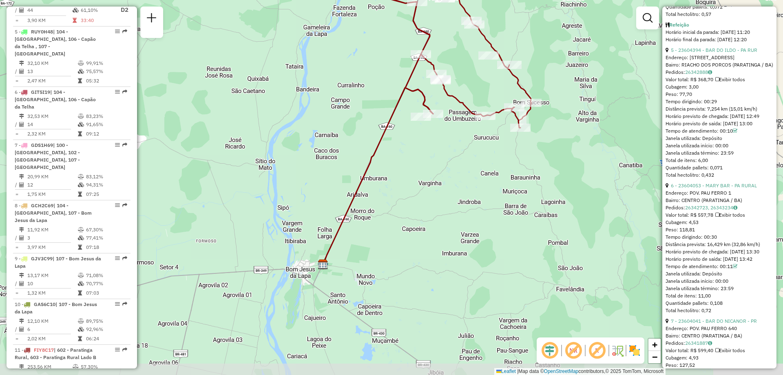
drag, startPoint x: 422, startPoint y: 278, endPoint x: 453, endPoint y: 205, distance: 79.1
click at [453, 205] on div "Janela de atendimento Grade de atendimento Capacidade Transportadoras Veículos …" at bounding box center [391, 187] width 783 height 375
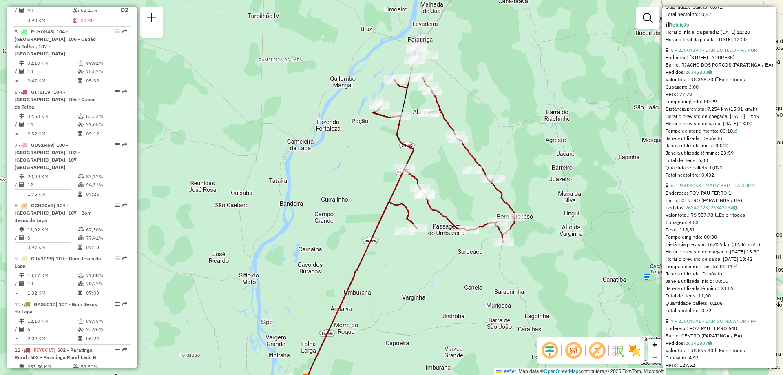
drag, startPoint x: 464, startPoint y: 155, endPoint x: 443, endPoint y: 273, distance: 120.1
click at [444, 274] on div "Janela de atendimento Grade de atendimento Capacidade Transportadoras Veículos …" at bounding box center [391, 187] width 783 height 375
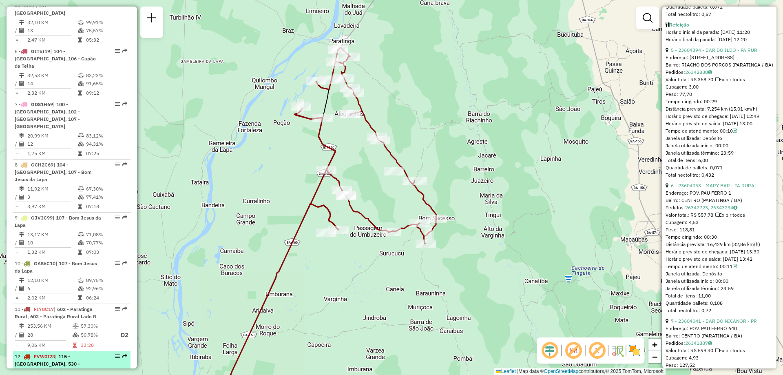
scroll to position [652, 0]
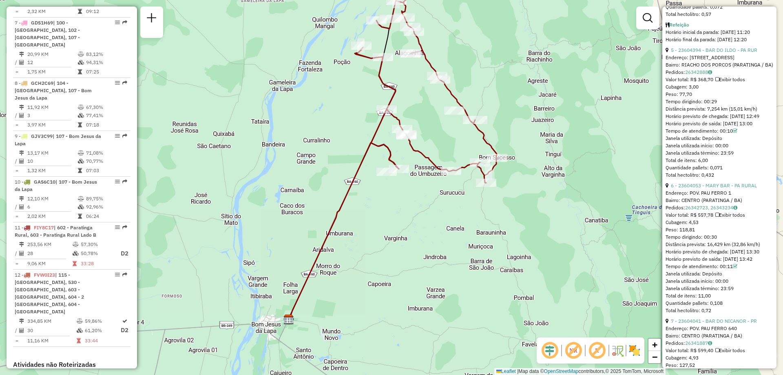
drag, startPoint x: 372, startPoint y: 311, endPoint x: 433, endPoint y: 251, distance: 85.6
click at [433, 251] on div "Janela de atendimento Grade de atendimento Capacidade Transportadoras Veículos …" at bounding box center [391, 187] width 783 height 375
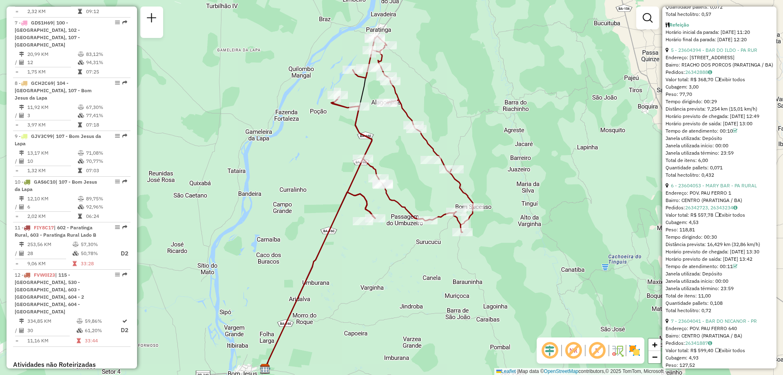
drag, startPoint x: 454, startPoint y: 222, endPoint x: 431, endPoint y: 271, distance: 54.2
click at [431, 271] on div "Janela de atendimento Grade de atendimento Capacidade Transportadoras Veículos …" at bounding box center [391, 187] width 783 height 375
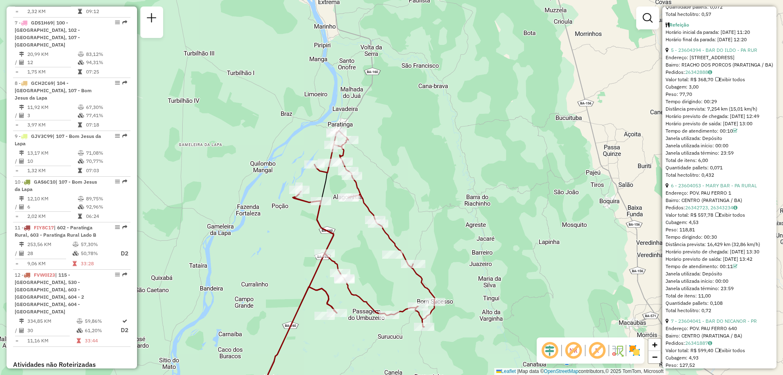
drag, startPoint x: 498, startPoint y: 67, endPoint x: 459, endPoint y: 159, distance: 99.4
click at [459, 159] on div "Janela de atendimento Grade de atendimento Capacidade Transportadoras Veículos …" at bounding box center [391, 187] width 783 height 375
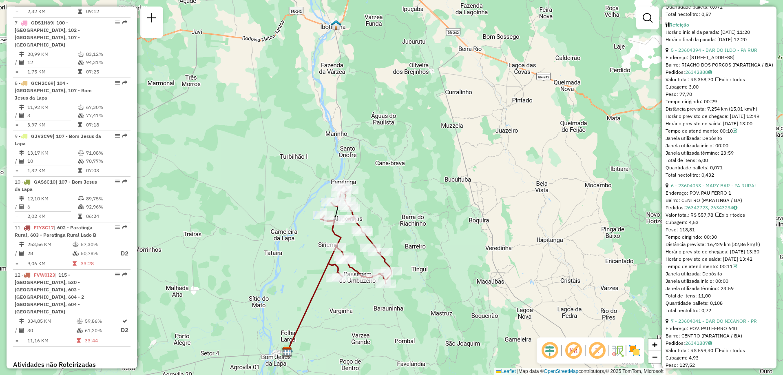
drag, startPoint x: 370, startPoint y: 329, endPoint x: 369, endPoint y: 298, distance: 30.6
click at [369, 298] on div "Janela de atendimento Grade de atendimento Capacidade Transportadoras Veículos …" at bounding box center [391, 187] width 783 height 375
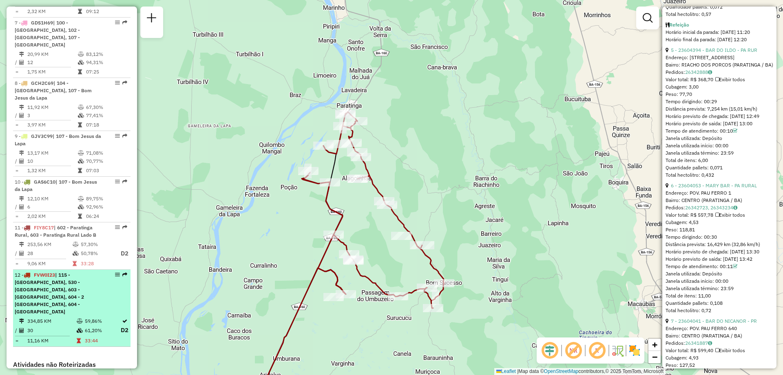
click at [58, 272] on span "| 115 - Paratinga, 530 - Ibotirama, 603 - Paratinga Rural Lado B, 604 - 2 Aguas…" at bounding box center [49, 293] width 69 height 43
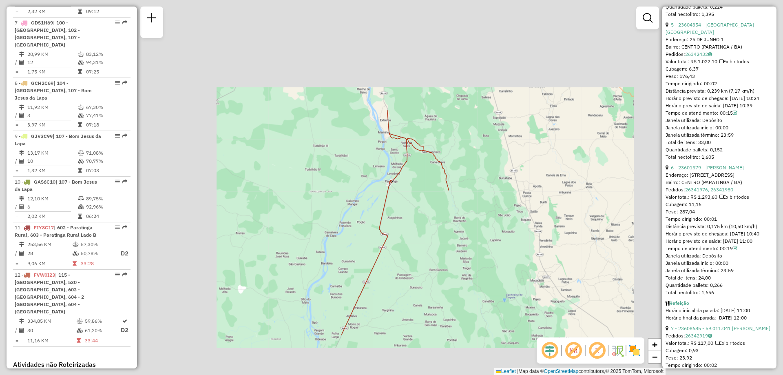
scroll to position [871, 0]
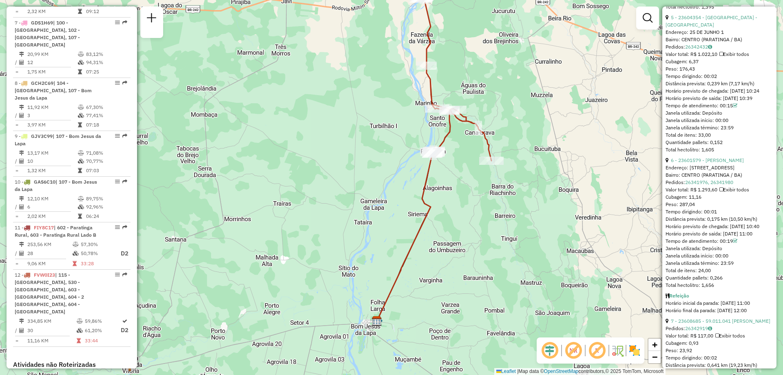
drag, startPoint x: 413, startPoint y: 278, endPoint x: 453, endPoint y: 264, distance: 42.8
click at [455, 259] on div "Janela de atendimento Grade de atendimento Capacidade Transportadoras Veículos …" at bounding box center [391, 187] width 783 height 375
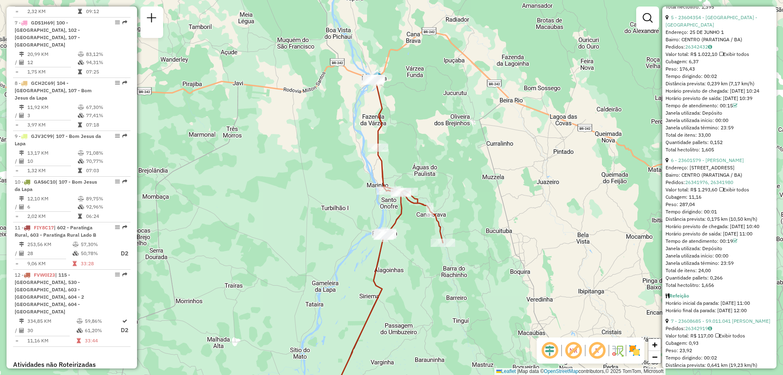
drag, startPoint x: 473, startPoint y: 197, endPoint x: 414, endPoint y: 226, distance: 65.1
click at [423, 275] on div "Janela de atendimento Grade de atendimento Capacidade Transportadoras Veículos …" at bounding box center [391, 187] width 783 height 375
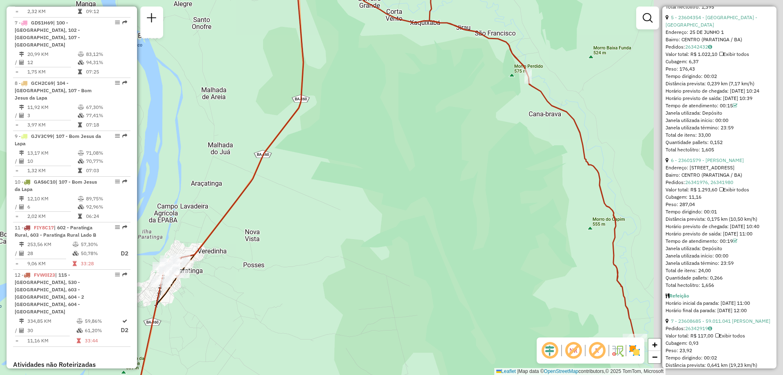
drag, startPoint x: 507, startPoint y: 242, endPoint x: 297, endPoint y: 244, distance: 210.4
click at [297, 244] on div "Janela de atendimento Grade de atendimento Capacidade Transportadoras Veículos …" at bounding box center [391, 187] width 783 height 375
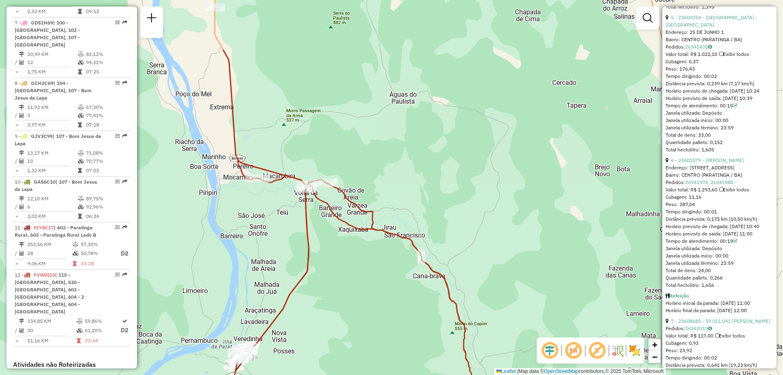
drag, startPoint x: 371, startPoint y: 232, endPoint x: 404, endPoint y: 320, distance: 93.3
click at [404, 320] on div "Janela de atendimento Grade de atendimento Capacidade Transportadoras Veículos …" at bounding box center [391, 187] width 783 height 375
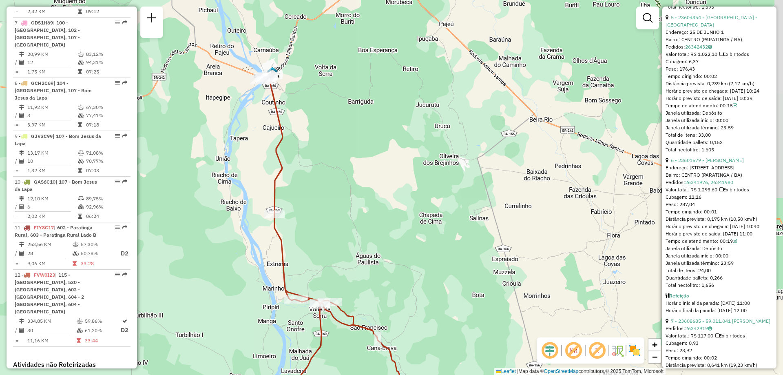
drag, startPoint x: 367, startPoint y: 322, endPoint x: 341, endPoint y: 391, distance: 73.1
click at [341, 374] on html "Aguarde... Pop-up bloqueado! Seu navegador bloqueou automáticamente a abertura …" at bounding box center [391, 187] width 783 height 375
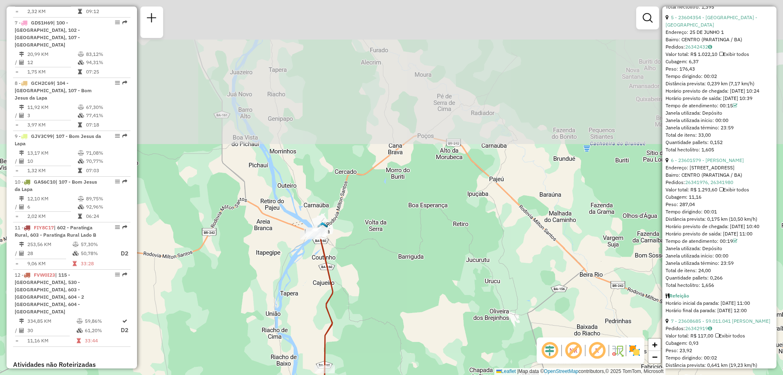
drag, startPoint x: 326, startPoint y: 85, endPoint x: 378, endPoint y: 251, distance: 173.7
click at [380, 255] on div "Janela de atendimento Grade de atendimento Capacidade Transportadoras Veículos …" at bounding box center [391, 187] width 783 height 375
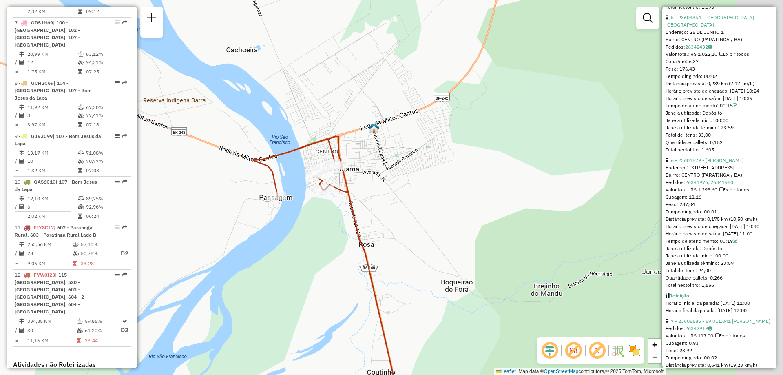
drag, startPoint x: 482, startPoint y: 188, endPoint x: 424, endPoint y: 192, distance: 58.4
click at [424, 192] on div "Janela de atendimento Grade de atendimento Capacidade Transportadoras Veículos …" at bounding box center [391, 187] width 783 height 375
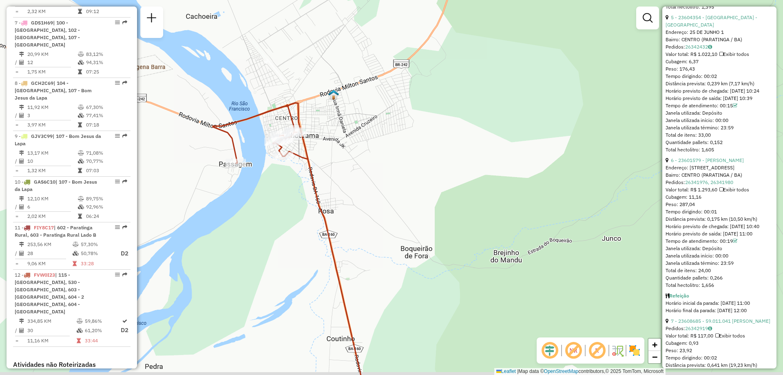
drag, startPoint x: 449, startPoint y: 236, endPoint x: 413, endPoint y: 204, distance: 47.9
click at [413, 204] on div "Janela de atendimento Grade de atendimento Capacidade Transportadoras Veículos …" at bounding box center [391, 187] width 783 height 375
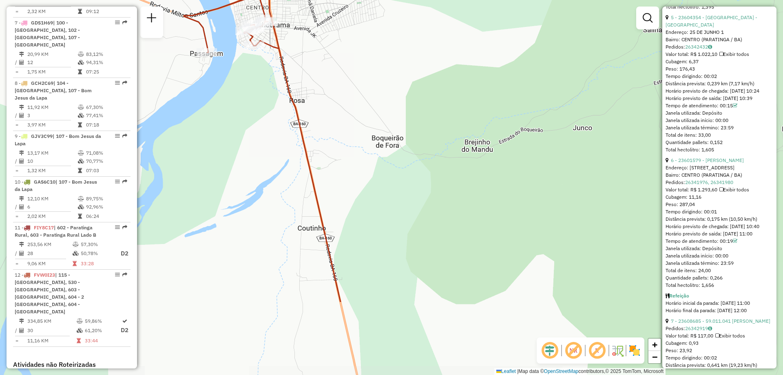
drag, startPoint x: 413, startPoint y: 272, endPoint x: 402, endPoint y: 190, distance: 82.7
click at [402, 190] on div "Janela de atendimento Grade de atendimento Capacidade Transportadoras Veículos …" at bounding box center [391, 187] width 783 height 375
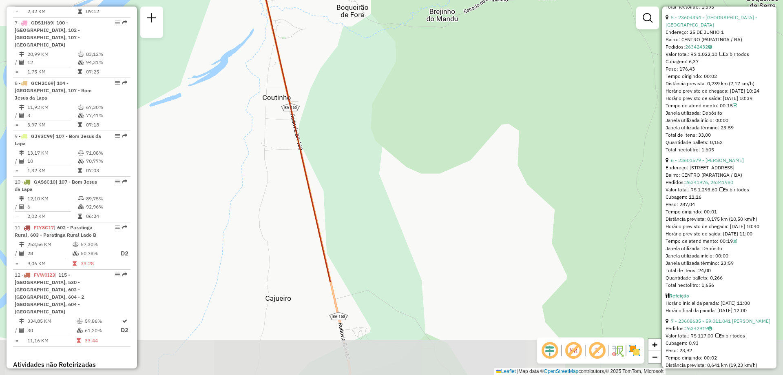
drag, startPoint x: 398, startPoint y: 273, endPoint x: 363, endPoint y: 143, distance: 135.1
click at [363, 143] on div "Janela de atendimento Grade de atendimento Capacidade Transportadoras Veículos …" at bounding box center [391, 187] width 783 height 375
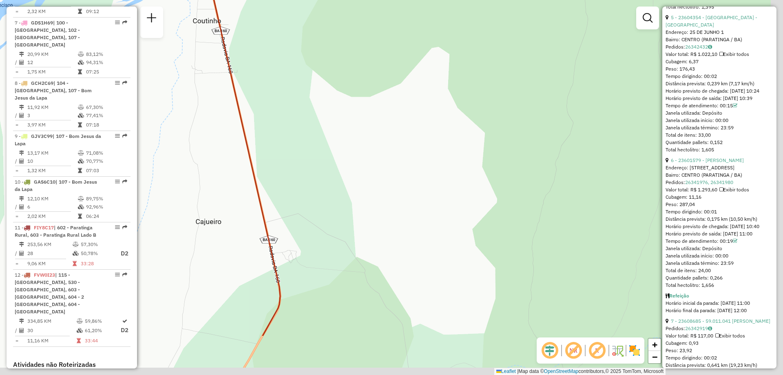
drag, startPoint x: 376, startPoint y: 239, endPoint x: 327, endPoint y: 143, distance: 107.6
click at [326, 150] on div "Janela de atendimento Grade de atendimento Capacidade Transportadoras Veículos …" at bounding box center [391, 187] width 783 height 375
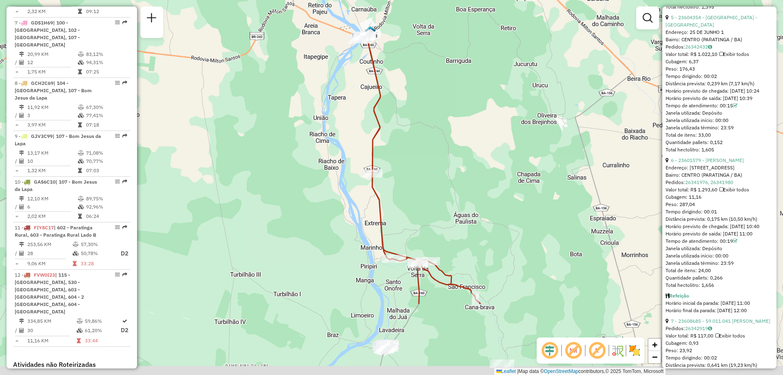
drag, startPoint x: 523, startPoint y: 261, endPoint x: 456, endPoint y: 163, distance: 119.2
click at [455, 157] on div "Janela de atendimento Grade de atendimento Capacidade Transportadoras Veículos …" at bounding box center [391, 187] width 783 height 375
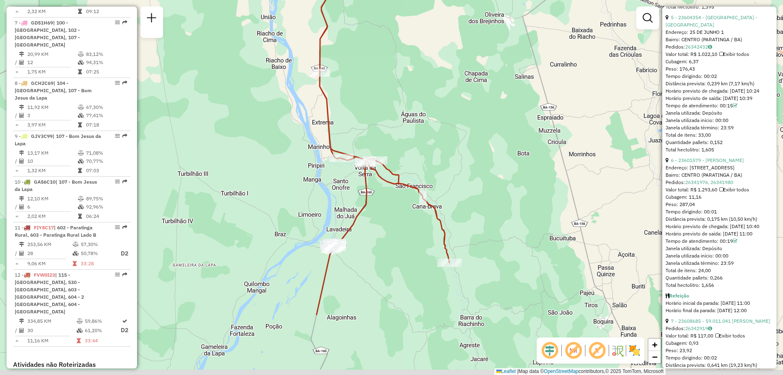
drag, startPoint x: 490, startPoint y: 272, endPoint x: 441, endPoint y: 174, distance: 109.0
click at [441, 174] on div "Janela de atendimento Grade de atendimento Capacidade Transportadoras Veículos …" at bounding box center [391, 187] width 783 height 375
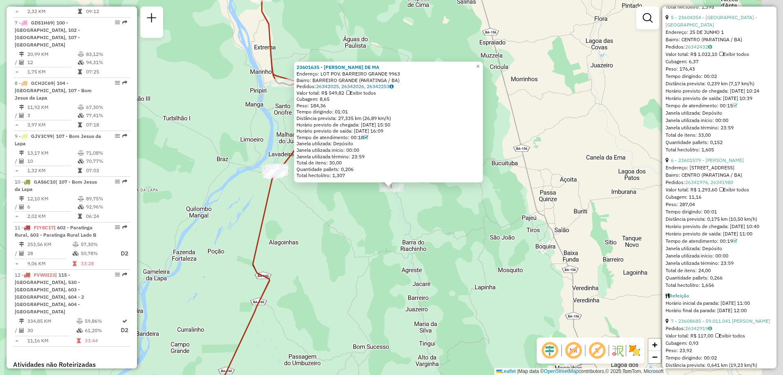
scroll to position [722, 0]
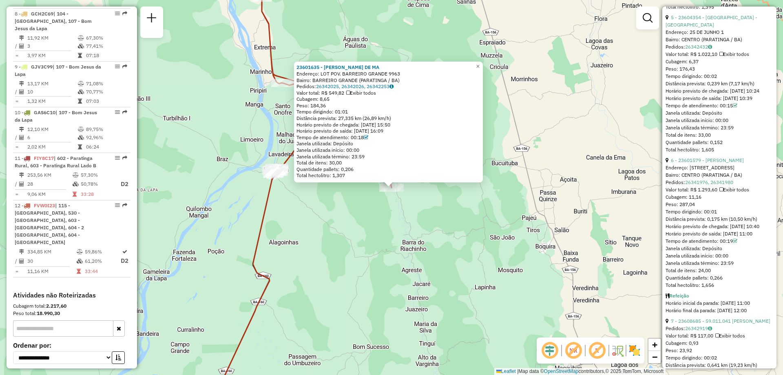
click at [352, 240] on div "23601635 - VALMIR PEREIRA DE MA Endereço: LOT POV. BARREIRO GRANDE 9963 Bairro:…" at bounding box center [391, 187] width 783 height 375
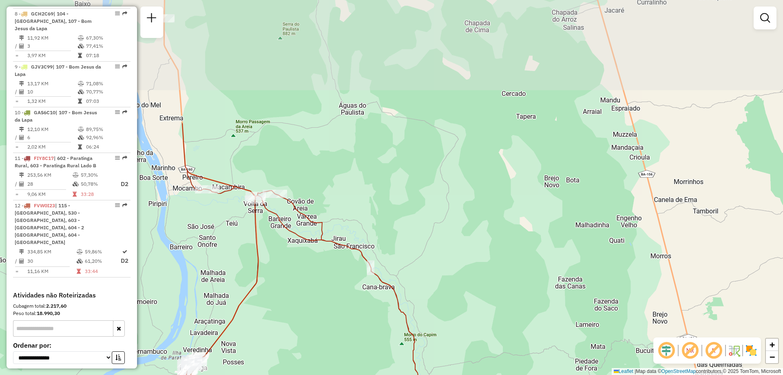
drag, startPoint x: 283, startPoint y: 114, endPoint x: 291, endPoint y: 268, distance: 154.8
click at [294, 276] on div "Janela de atendimento Grade de atendimento Capacidade Transportadoras Veículos …" at bounding box center [391, 187] width 783 height 375
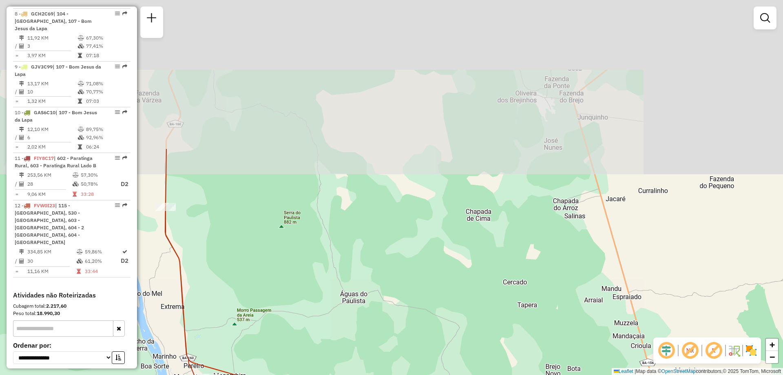
drag, startPoint x: 227, startPoint y: 42, endPoint x: 224, endPoint y: 248, distance: 206.7
click at [224, 248] on div "Janela de atendimento Grade de atendimento Capacidade Transportadoras Veículos …" at bounding box center [391, 187] width 783 height 375
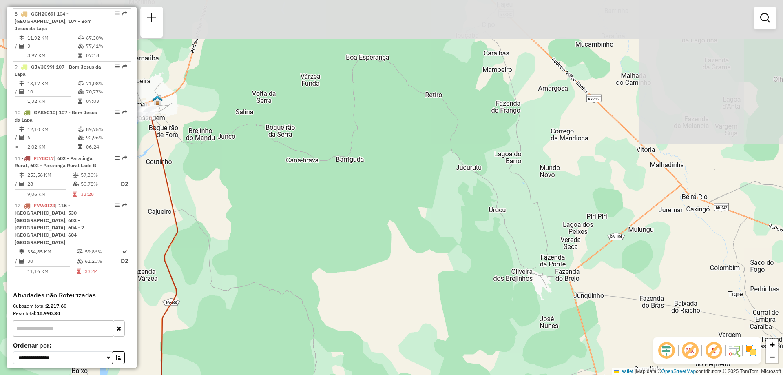
drag, startPoint x: 234, startPoint y: 127, endPoint x: 235, endPoint y: 298, distance: 171.6
click at [228, 302] on div "Janela de atendimento Grade de atendimento Capacidade Transportadoras Veículos …" at bounding box center [391, 187] width 783 height 375
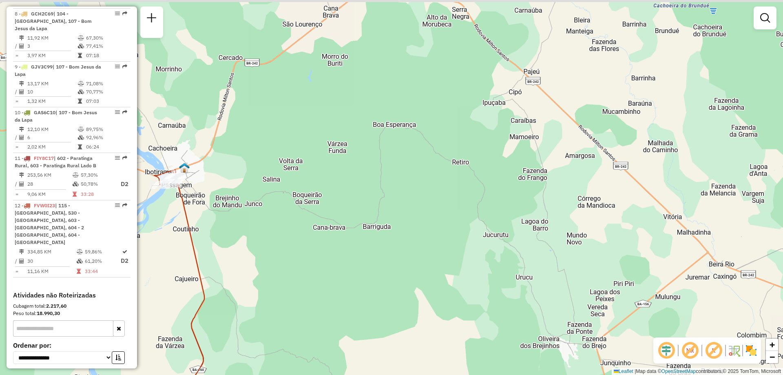
drag, startPoint x: 238, startPoint y: 147, endPoint x: 263, endPoint y: 205, distance: 63.5
click at [262, 177] on div "Janela de atendimento Grade de atendimento Capacidade Transportadoras Veículos …" at bounding box center [391, 187] width 783 height 375
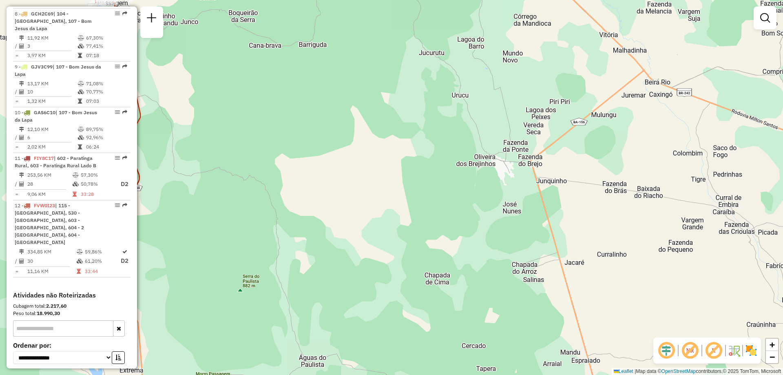
drag, startPoint x: 331, startPoint y: 334, endPoint x: 257, endPoint y: 84, distance: 260.3
click at [257, 92] on div "Janela de atendimento Grade de atendimento Capacidade Transportadoras Veículos …" at bounding box center [391, 187] width 783 height 375
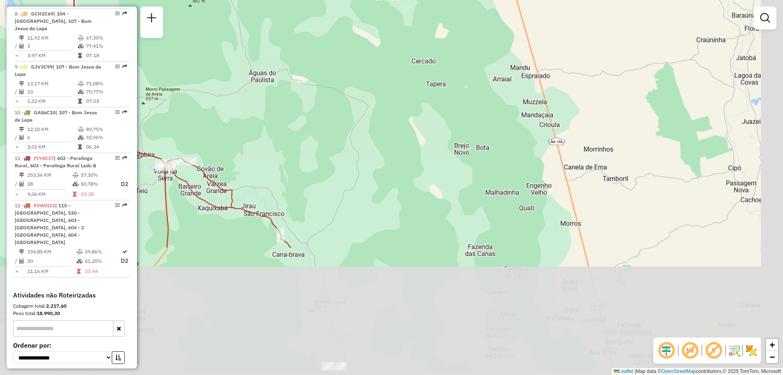
drag, startPoint x: 373, startPoint y: 255, endPoint x: 362, endPoint y: 86, distance: 169.1
click at [361, 84] on div "Janela de atendimento Grade de atendimento Capacidade Transportadoras Veículos …" at bounding box center [391, 187] width 783 height 375
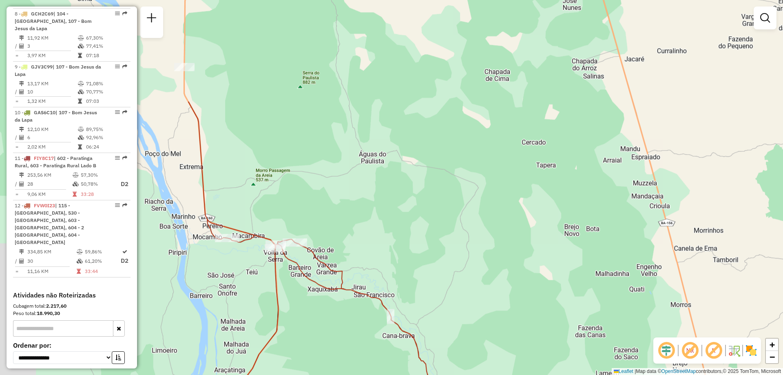
drag, startPoint x: 271, startPoint y: 91, endPoint x: 371, endPoint y: 218, distance: 161.4
click at [384, 227] on div "Janela de atendimento Grade de atendimento Capacidade Transportadoras Veículos …" at bounding box center [391, 187] width 783 height 375
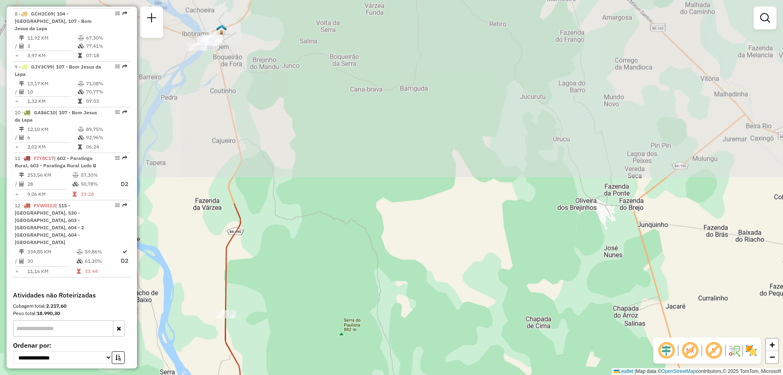
drag, startPoint x: 278, startPoint y: 133, endPoint x: 314, endPoint y: 351, distance: 221.1
click at [314, 351] on div "Janela de atendimento Grade de atendimento Capacidade Transportadoras Veículos …" at bounding box center [391, 187] width 783 height 375
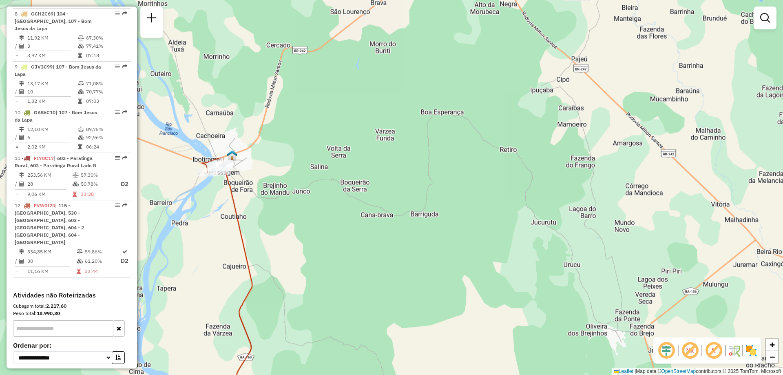
drag, startPoint x: 317, startPoint y: 172, endPoint x: 328, endPoint y: 296, distance: 124.8
click at [328, 296] on div "Janela de atendimento Grade de atendimento Capacidade Transportadoras Veículos …" at bounding box center [391, 187] width 783 height 375
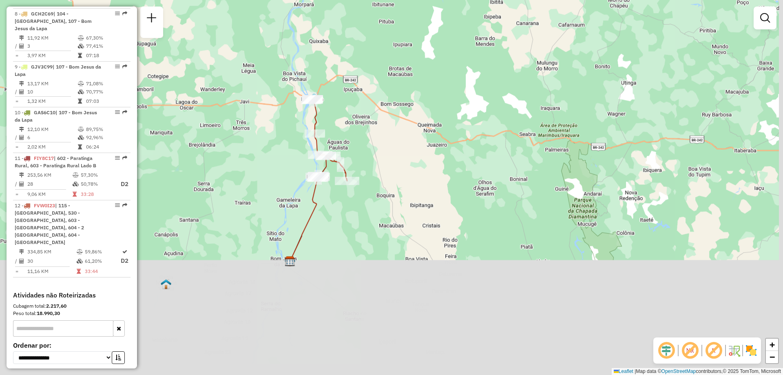
drag, startPoint x: 451, startPoint y: 298, endPoint x: 391, endPoint y: 152, distance: 158.5
click at [391, 152] on div "Janela de atendimento Grade de atendimento Capacidade Transportadoras Veículos …" at bounding box center [391, 187] width 783 height 375
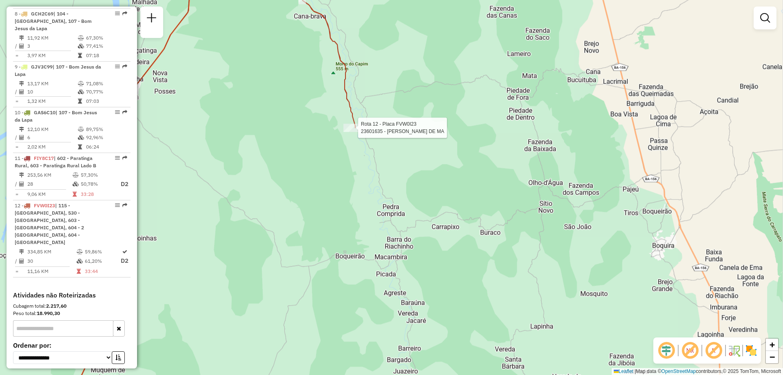
select select "**********"
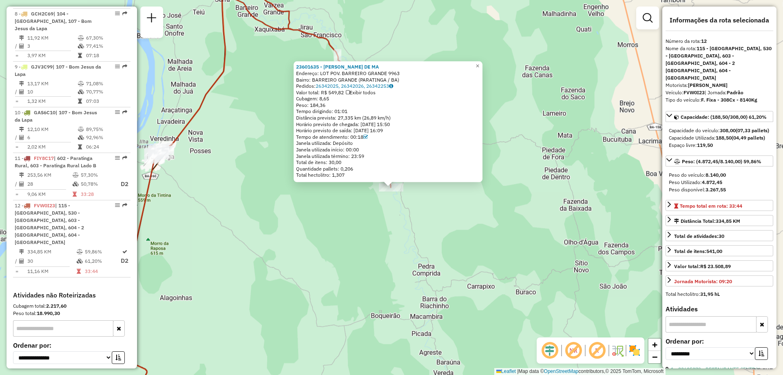
click at [345, 206] on div "23601635 - VALMIR PEREIRA DE MA Endereço: LOT POV. BARREIRO GRANDE 9963 Bairro:…" at bounding box center [391, 187] width 783 height 375
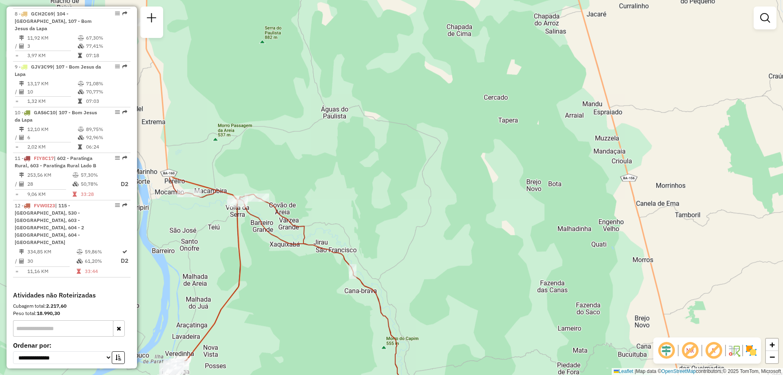
drag, startPoint x: 328, startPoint y: 131, endPoint x: 361, endPoint y: 330, distance: 201.7
click at [348, 328] on div "Janela de atendimento Grade de atendimento Capacidade Transportadoras Veículos …" at bounding box center [391, 187] width 783 height 375
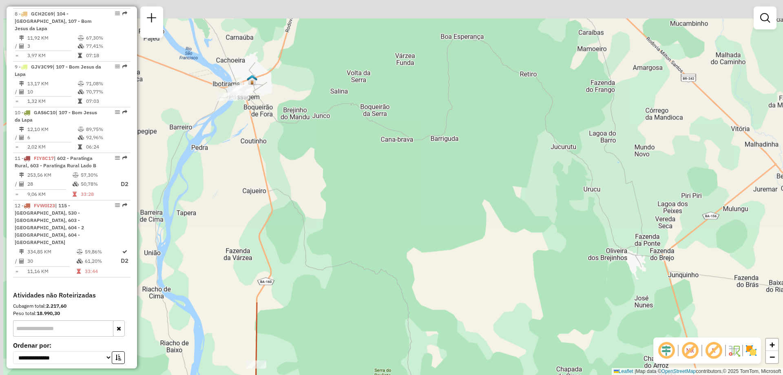
drag, startPoint x: 271, startPoint y: 51, endPoint x: 375, endPoint y: 391, distance: 355.2
click at [375, 374] on html "Aguarde... Pop-up bloqueado! Seu navegador bloqueou automáticamente a abertura …" at bounding box center [391, 187] width 783 height 375
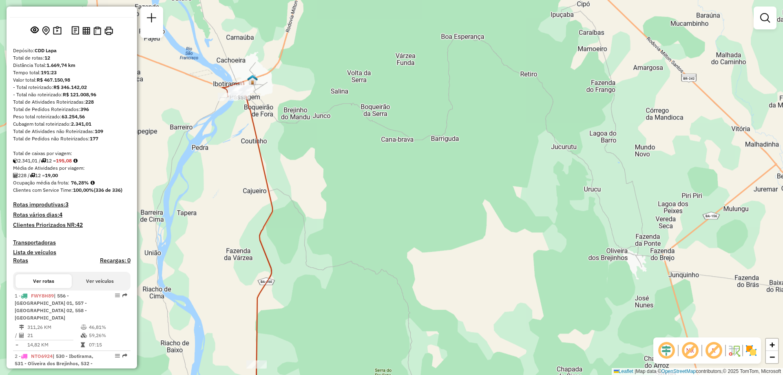
scroll to position [41, 0]
